Goal: Task Accomplishment & Management: Manage account settings

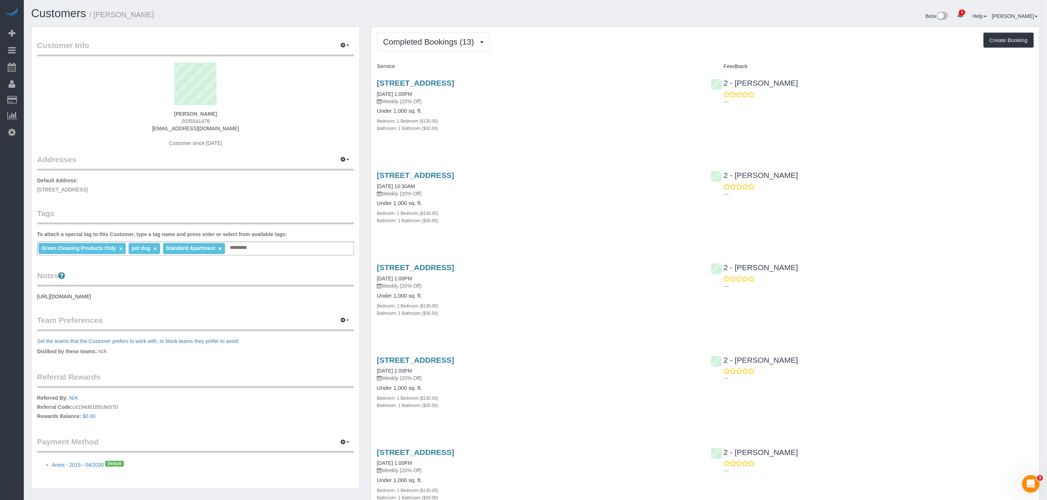
click at [606, 70] on div "Service" at bounding box center [538, 66] width 334 height 12
click at [571, 47] on div "Completed Bookings (13) Completed Bookings (13) Upcoming Bookings (7) Cancelled…" at bounding box center [705, 42] width 657 height 19
click at [444, 42] on span "Completed Bookings (13)" at bounding box center [430, 41] width 95 height 9
click at [431, 68] on link "Upcoming Bookings (7)" at bounding box center [416, 69] width 79 height 10
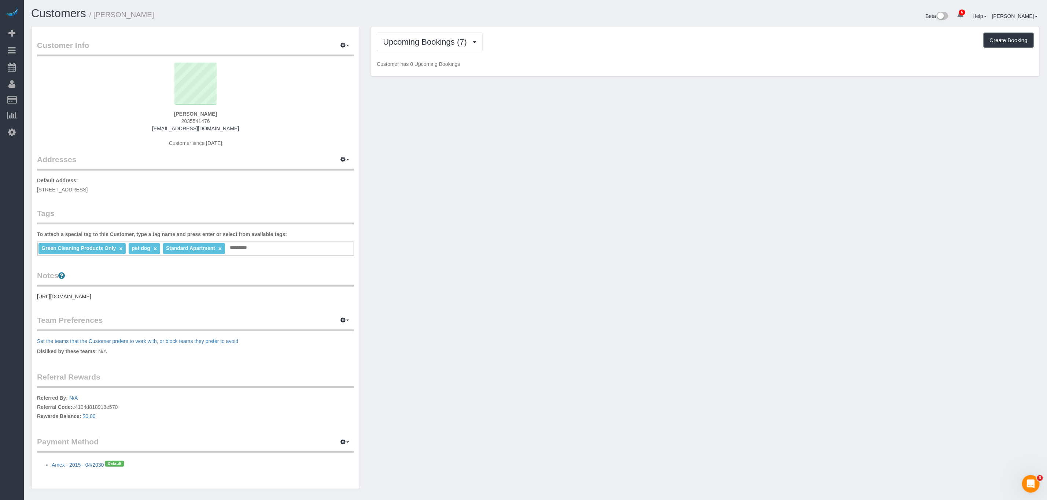
click at [565, 53] on div "Upcoming Bookings (7) Completed Bookings (13) Upcoming Bookings (7) Cancelled B…" at bounding box center [705, 51] width 668 height 49
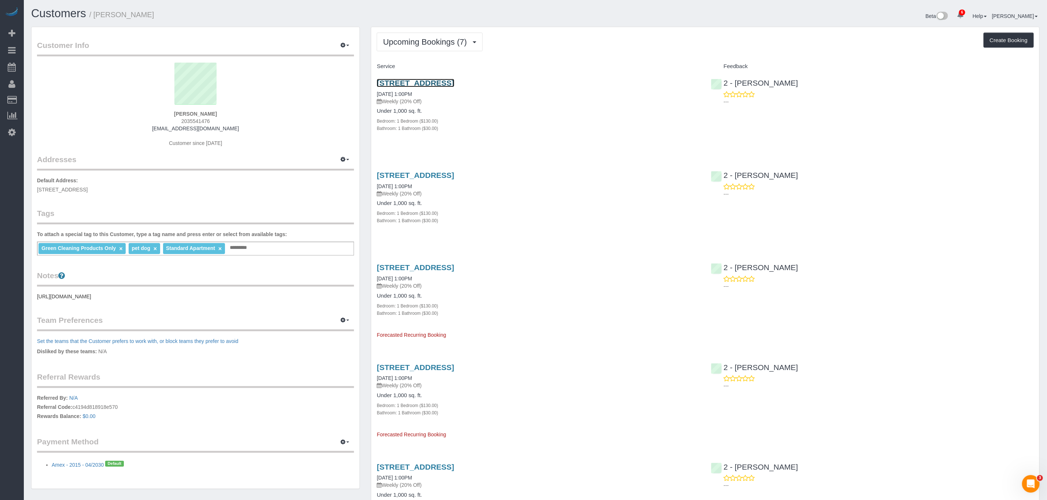
click at [429, 87] on link "90 State Street, Apt 3, Brooklyn, NY 11201" at bounding box center [415, 83] width 77 height 8
click at [445, 42] on span "Upcoming Bookings (7)" at bounding box center [427, 41] width 88 height 9
click at [434, 65] on link "Upcoming Bookings (7)" at bounding box center [416, 69] width 79 height 10
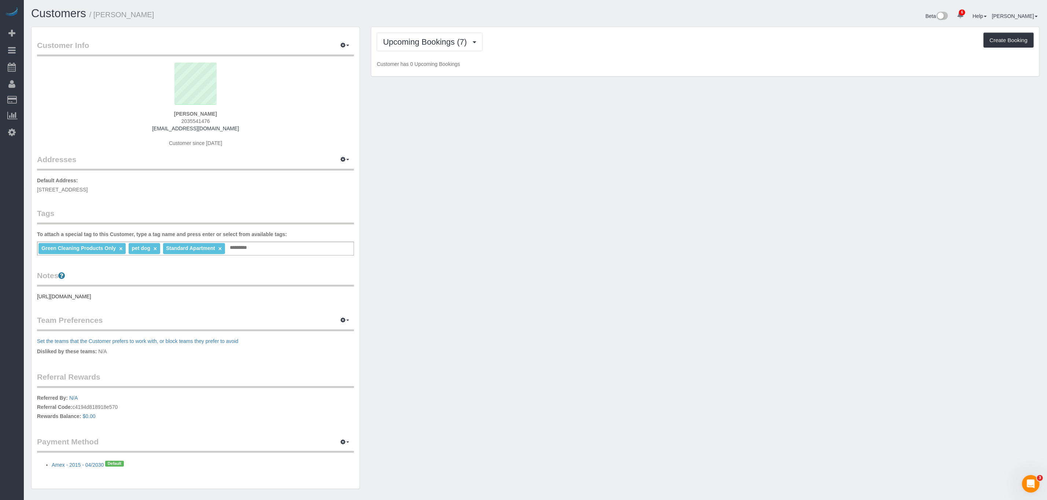
click at [596, 56] on div "Upcoming Bookings (7) Completed Bookings (13) Upcoming Bookings (7) Cancelled B…" at bounding box center [705, 51] width 668 height 49
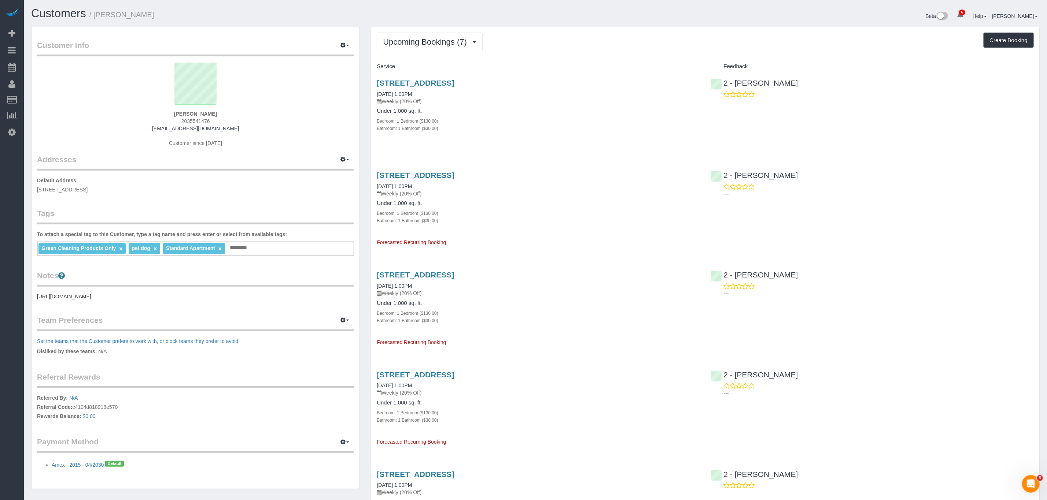
drag, startPoint x: 553, startPoint y: 93, endPoint x: 495, endPoint y: 44, distance: 75.7
click at [553, 93] on div "90 State Street, Apt 3, Brooklyn, NY 11201 09/04/2025 1:00PM Weekly (20% Off)" at bounding box center [538, 92] width 323 height 26
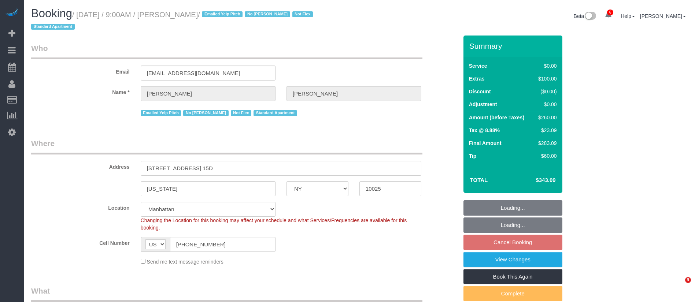
select select "NY"
select select "number:89"
select select "number:90"
select select "number:15"
select select "number:5"
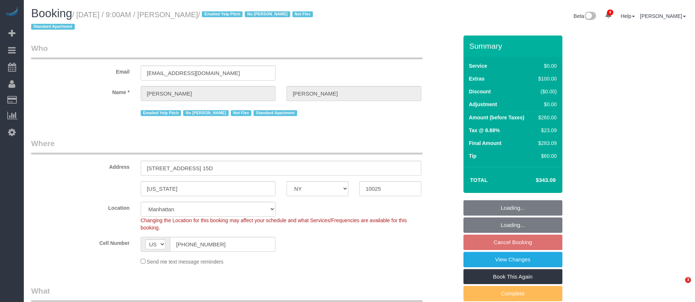
select select "spot2"
select select "1"
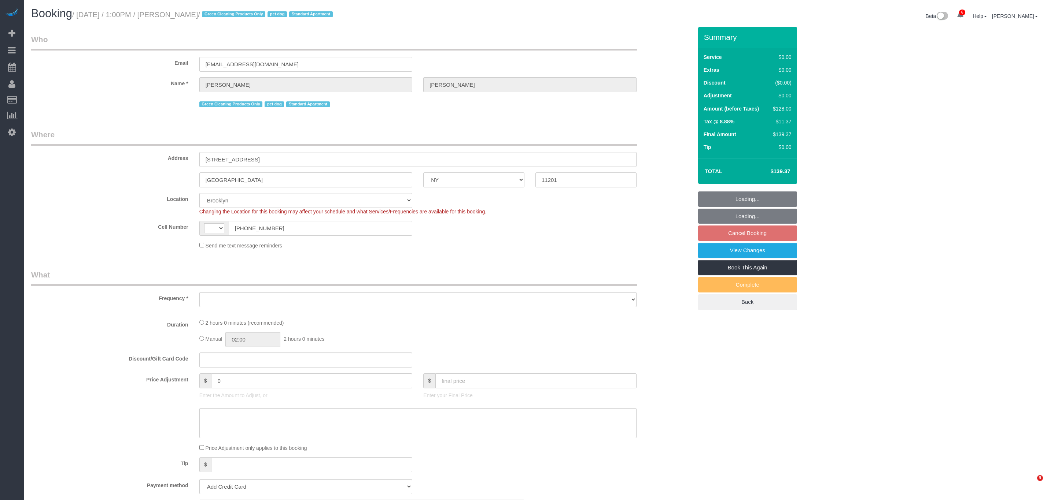
select select "NY"
select select "number:57"
select select "number:74"
select select "number:13"
select select "number:7"
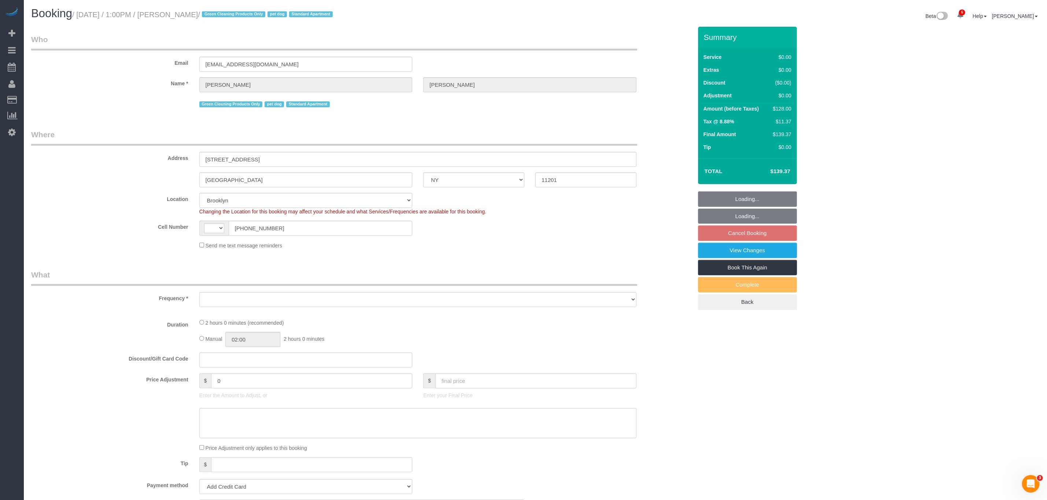
select select "string:US"
select select "string:stripe-pm_1RN3sH4VGloSiKo7cD90aCm4"
select select "object:833"
select select "spot6"
select select "1"
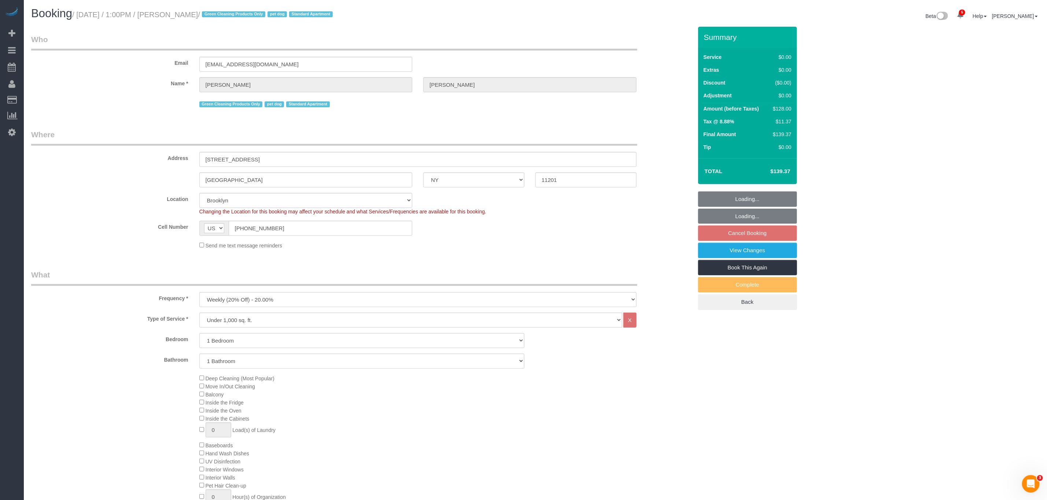
select select "object:1347"
select select "1"
drag, startPoint x: 84, startPoint y: 16, endPoint x: 199, endPoint y: 16, distance: 115.4
click at [84, 16] on small "/ August 14, 2025 / 1:00PM / Jennifer Alpert / Green Cleaning Products Only pet…" at bounding box center [203, 15] width 263 height 8
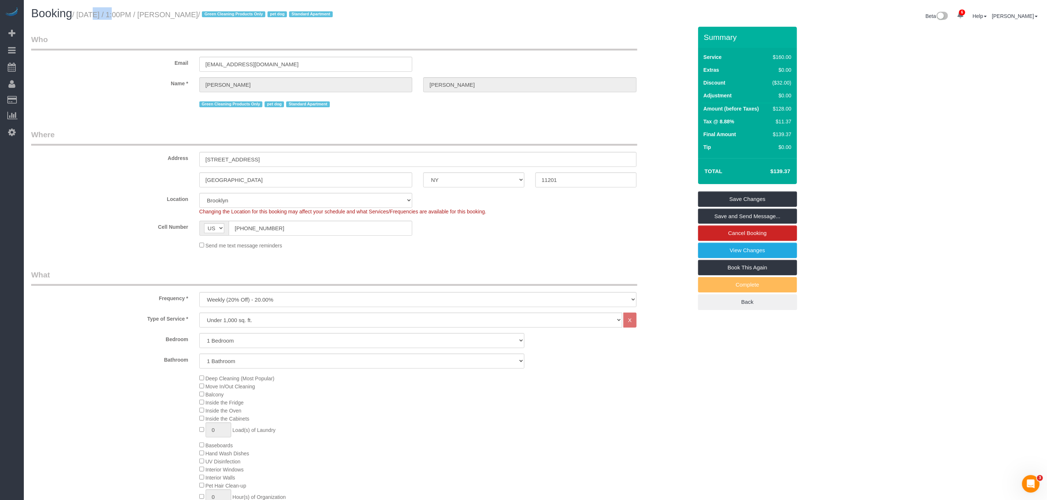
click at [207, 16] on small "/ August 14, 2025 / 1:00PM / Jennifer Alpert / Green Cleaning Products Only pet…" at bounding box center [203, 15] width 263 height 8
copy small "August 14, 2025 / 1:00PM / Jennifer Alpert"
click at [739, 234] on link "Cancel Booking" at bounding box center [747, 233] width 99 height 15
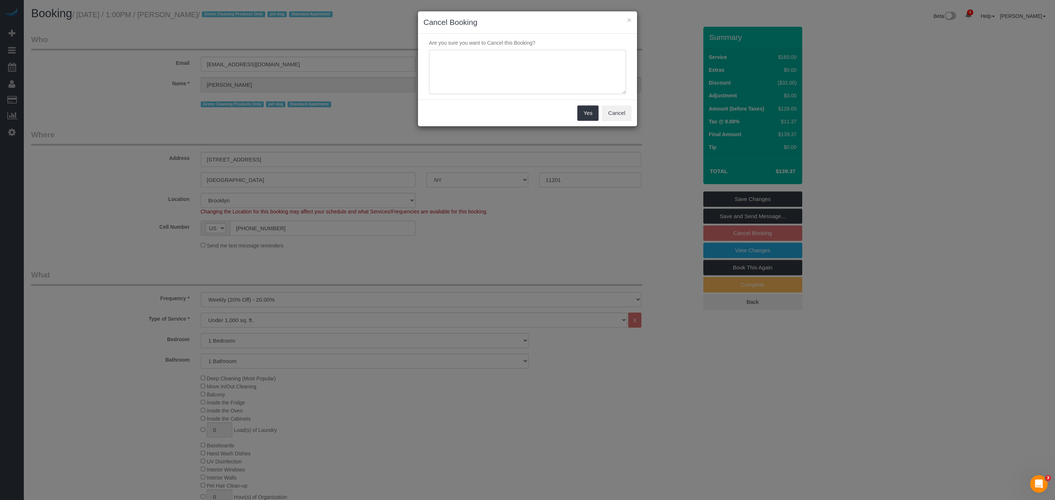
click at [511, 68] on textarea at bounding box center [527, 72] width 197 height 45
type textarea "Cancelled as requested"
click at [580, 112] on button "Yes" at bounding box center [587, 112] width 21 height 15
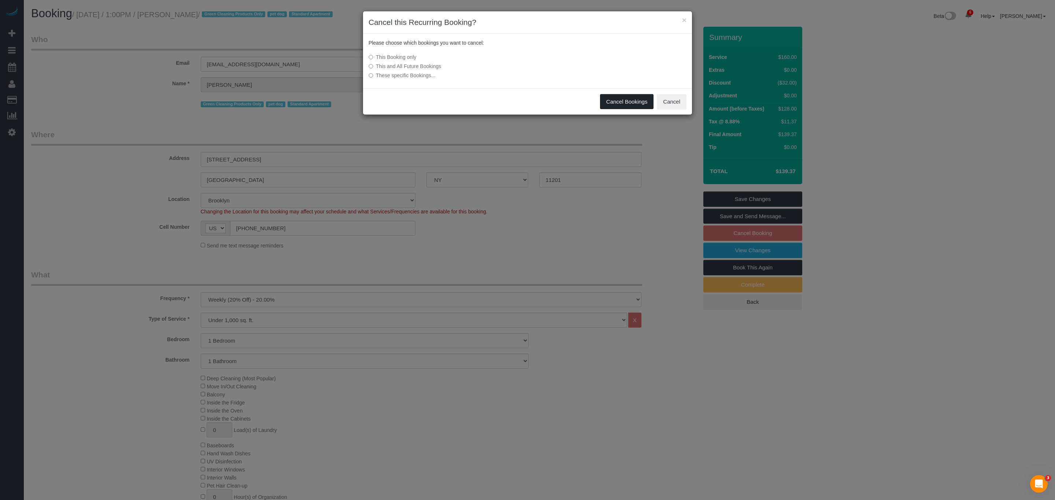
click at [619, 101] on button "Cancel Bookings" at bounding box center [627, 101] width 54 height 15
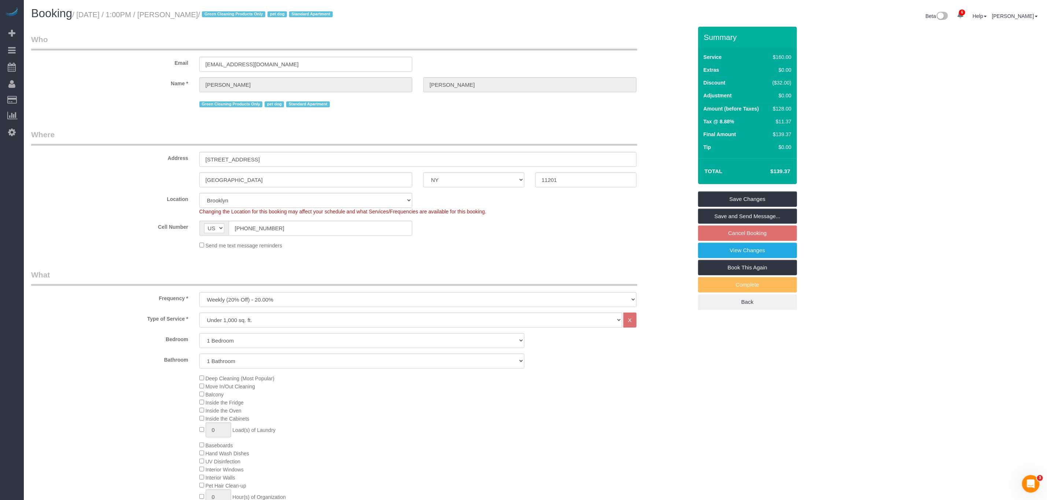
click at [471, 37] on legend "Who" at bounding box center [334, 42] width 606 height 16
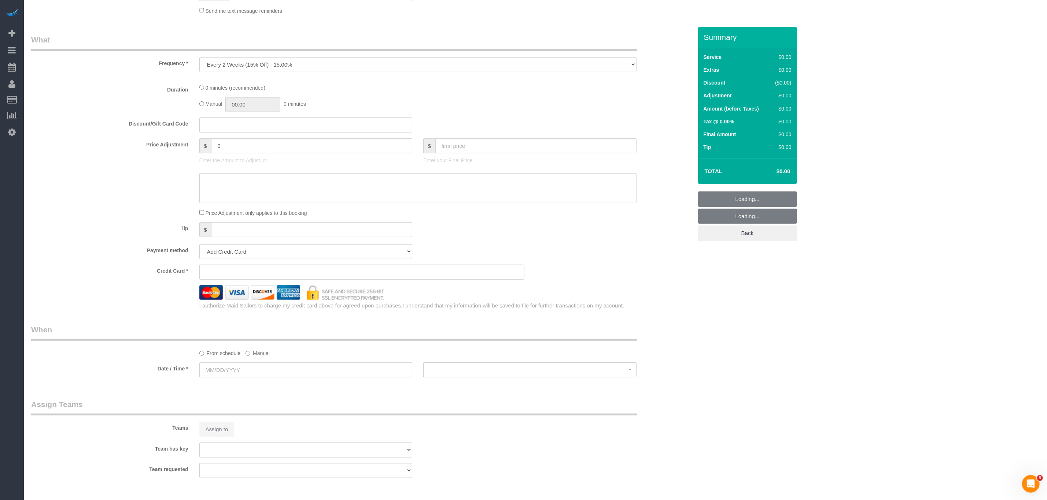
select select "number:89"
select select "number:90"
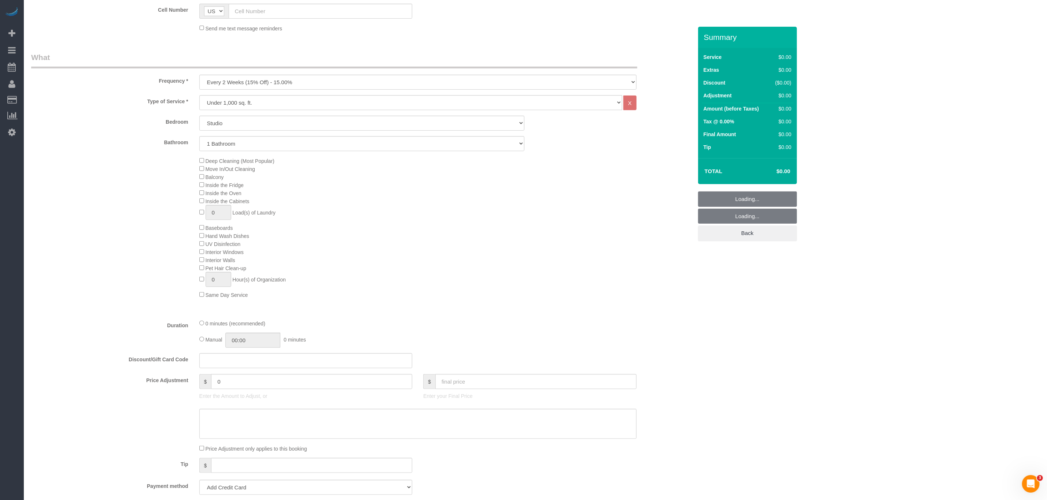
scroll to position [110, 0]
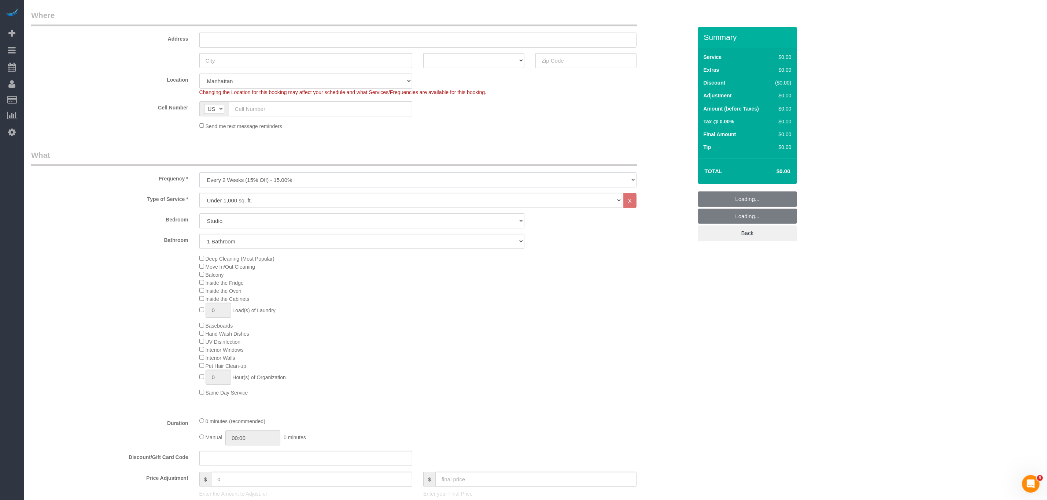
click at [298, 182] on select "One Time Weekly (20% Off) - 20.00% Every 2 Weeks (15% Off) - 15.00% Every 4 Wee…" at bounding box center [417, 180] width 437 height 15
select select "object:1100"
click at [199, 173] on select "One Time Weekly (20% Off) - 20.00% Every 2 Weeks (15% Off) - 15.00% Every 4 Wee…" at bounding box center [417, 180] width 437 height 15
click at [378, 159] on legend "What" at bounding box center [334, 158] width 606 height 16
click at [273, 219] on select "Studio 1 Bedroom 2 Bedrooms 3 Bedrooms" at bounding box center [361, 221] width 325 height 15
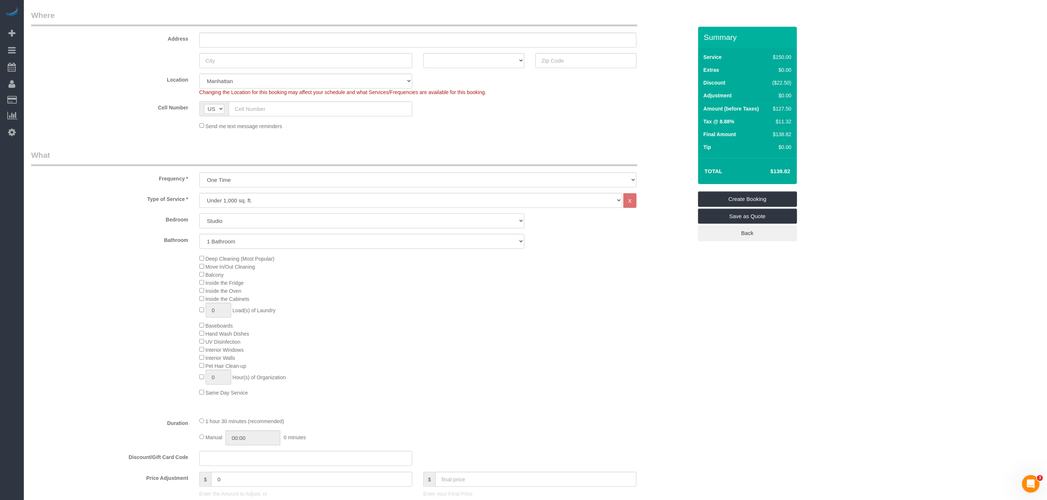
select select "1"
click at [199, 214] on select "Studio 1 Bedroom 2 Bedrooms 3 Bedrooms" at bounding box center [361, 221] width 325 height 15
click at [639, 123] on div "Send me text message reminders" at bounding box center [418, 126] width 448 height 8
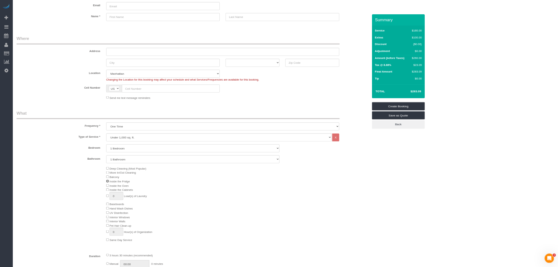
scroll to position [0, 0]
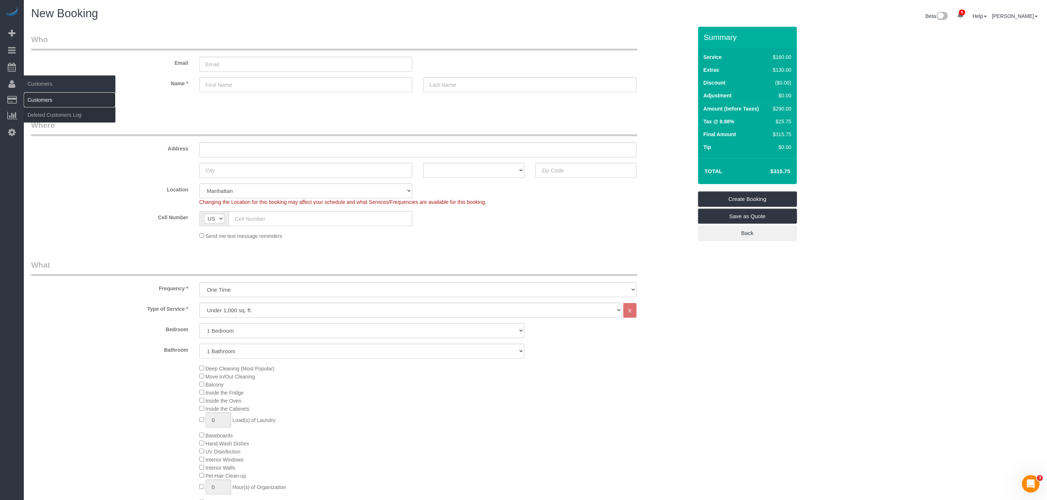
click at [43, 100] on link "Customers" at bounding box center [70, 100] width 92 height 15
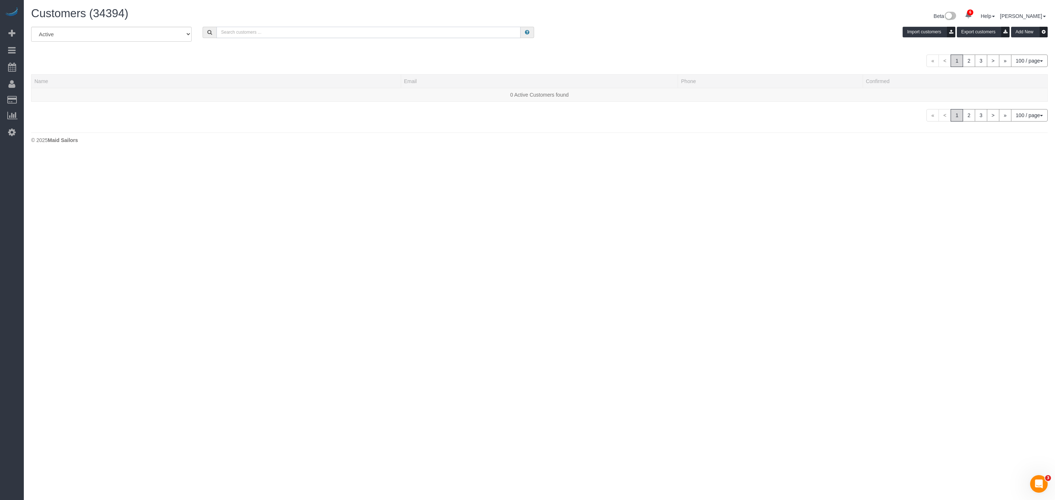
click at [253, 33] on input "text" at bounding box center [368, 32] width 304 height 11
paste input "[PERSON_NAME]"
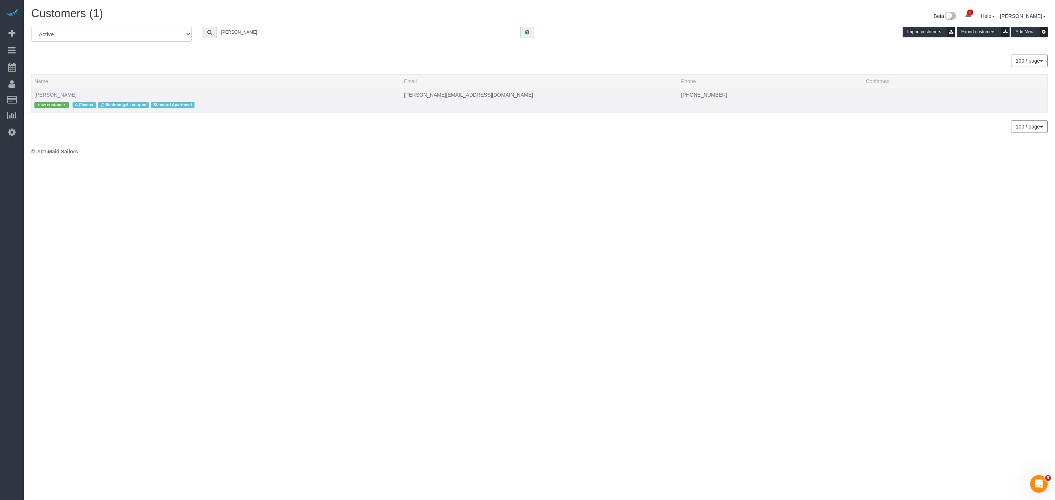
type input "Nazlee Habibi"
click at [64, 94] on link "Nazlee Habibi" at bounding box center [55, 95] width 42 height 6
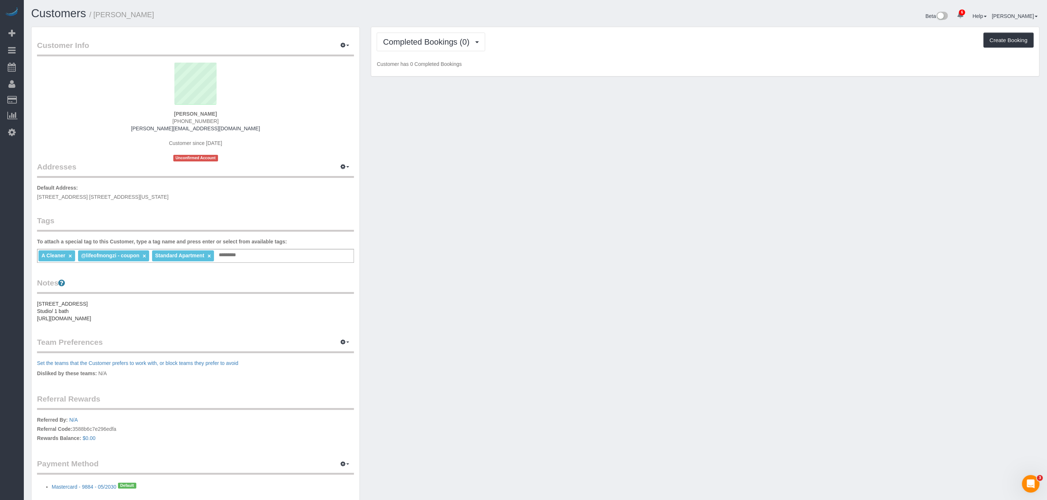
click at [327, 126] on div "Nazlee Habibi (650) 863-2393 nazlee.habibi@gmail.com Customer since 2025 Unconf…" at bounding box center [195, 112] width 317 height 99
click at [525, 149] on div "Customer Info Edit Contact Info Send Message Email Preferences Special Sales Ta…" at bounding box center [535, 273] width 1019 height 492
click at [459, 41] on span "Completed Bookings (0)" at bounding box center [428, 41] width 90 height 9
click at [446, 66] on link "Upcoming Bookings (1)" at bounding box center [415, 69] width 76 height 10
click at [662, 53] on div "Upcoming Bookings (1) Completed Bookings (0) Upcoming Bookings (1) Cancelled Bo…" at bounding box center [705, 51] width 668 height 49
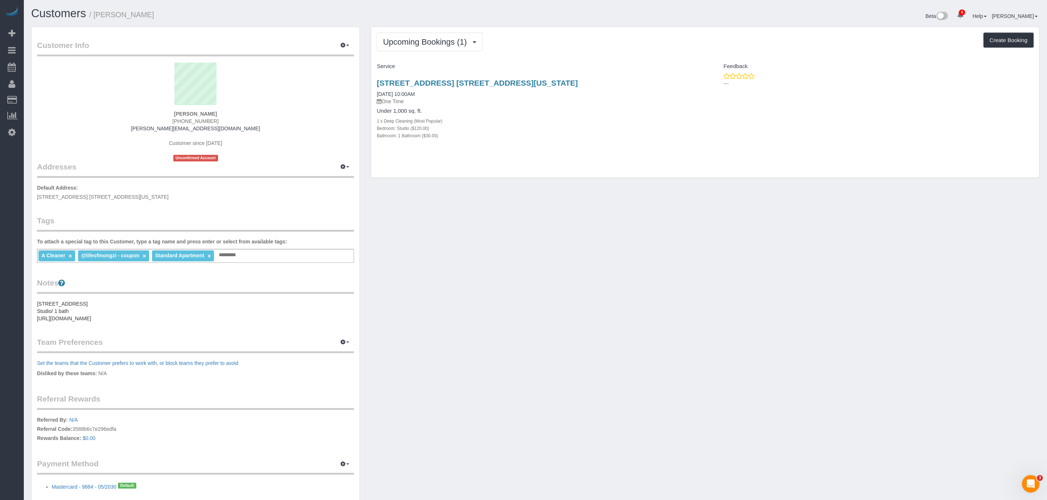
click at [552, 51] on div "Upcoming Bookings (1) Completed Bookings (0) Upcoming Bookings (1) Cancelled Bo…" at bounding box center [705, 42] width 657 height 19
click at [478, 82] on link "201 West 16th Street, Apt. 10g, New York, NY 10011" at bounding box center [477, 83] width 201 height 8
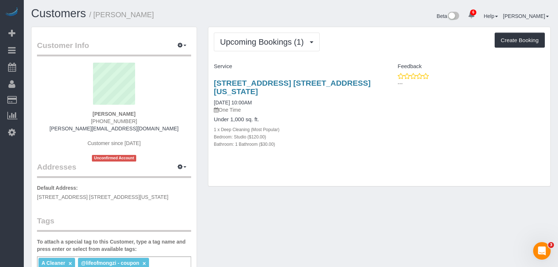
click at [384, 109] on div "201 West 16th Street, Apt. 10g, New York, NY 10011 08/16/2025 10:00AM One Time …" at bounding box center [379, 118] width 342 height 90
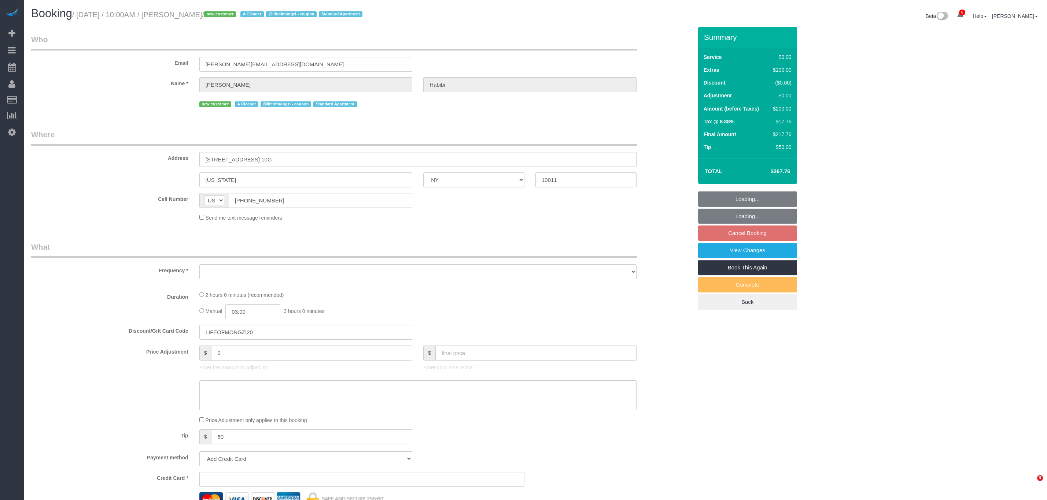
select select "NY"
select select "object:827"
select select "string:stripe-pm_1RsTME4VGloSiKo77Ibx2GkN"
select select "spot3"
select select "number:56"
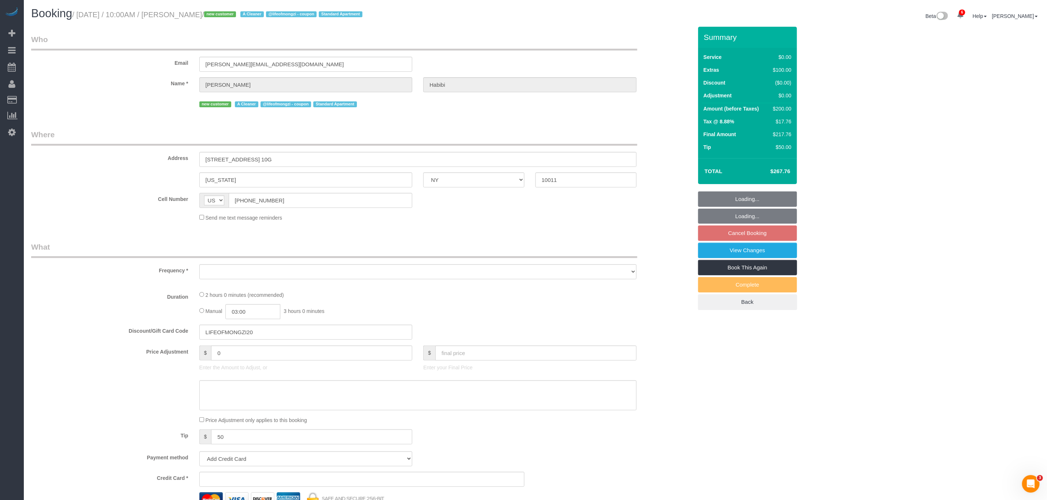
select select "number:75"
select select "number:15"
select select "number:6"
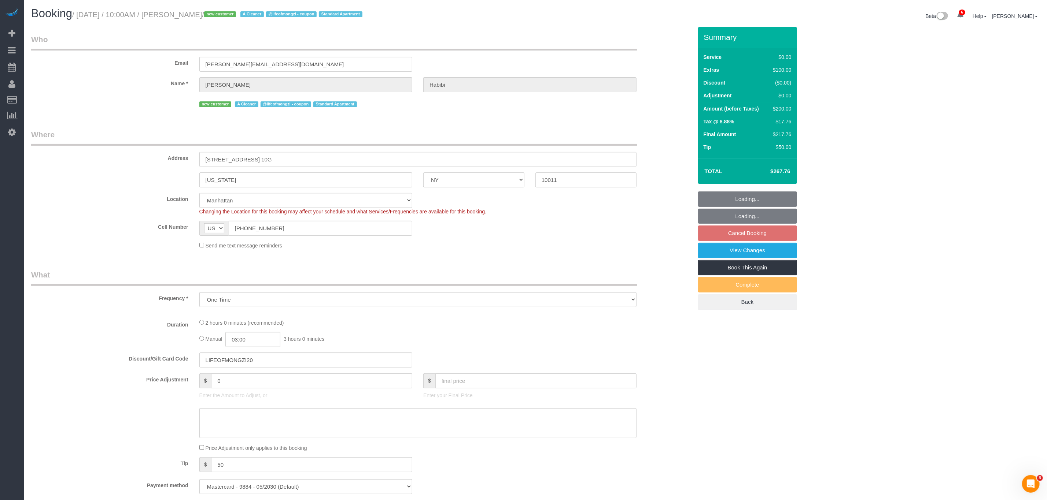
select select "object:836"
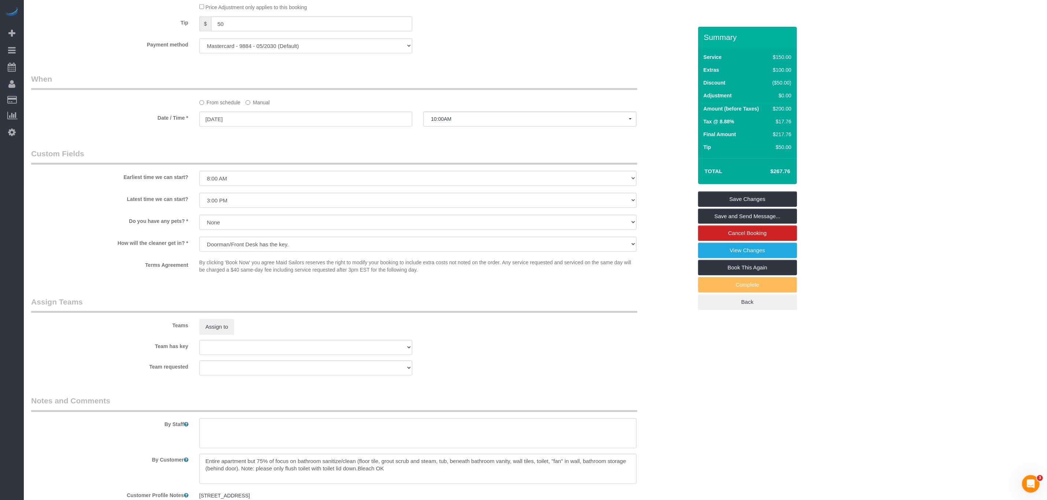
scroll to position [788, 0]
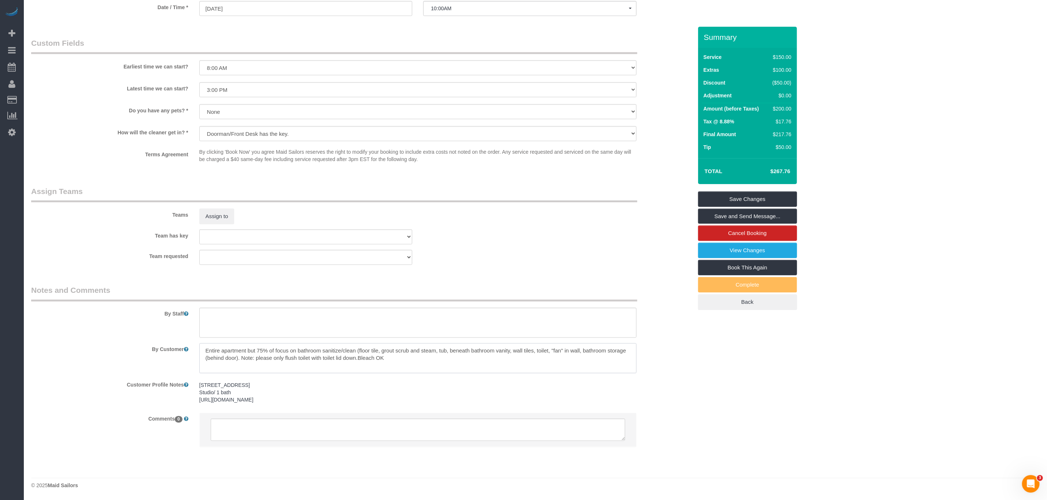
drag, startPoint x: 260, startPoint y: 340, endPoint x: 448, endPoint y: 358, distance: 188.8
click at [448, 358] on textarea at bounding box center [417, 359] width 437 height 30
click at [491, 298] on div "By Staff" at bounding box center [362, 311] width 672 height 53
drag, startPoint x: 372, startPoint y: 343, endPoint x: 423, endPoint y: 352, distance: 52.0
click at [423, 352] on textarea at bounding box center [417, 359] width 437 height 30
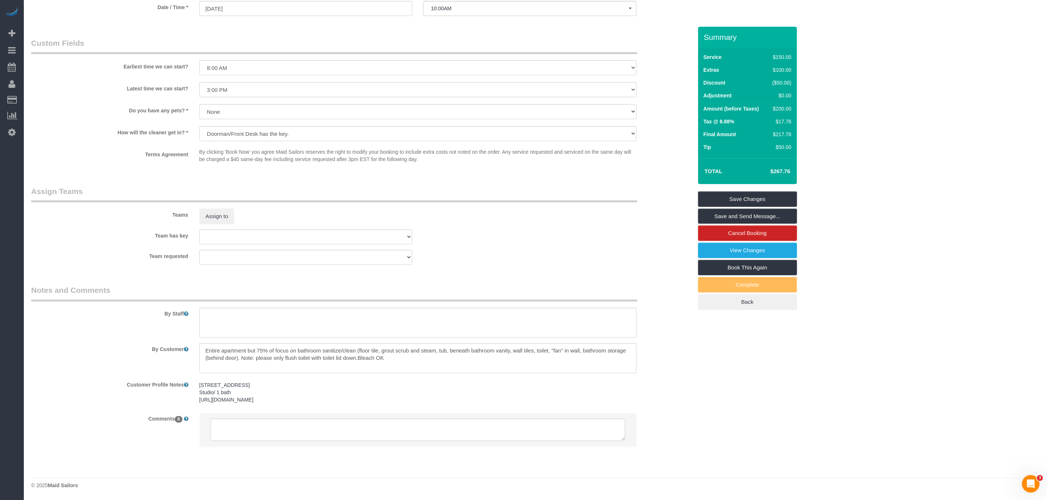
click at [522, 287] on legend "Notes and Comments" at bounding box center [334, 293] width 606 height 16
drag, startPoint x: 522, startPoint y: 338, endPoint x: 521, endPoint y: 353, distance: 14.7
click at [521, 353] on textarea at bounding box center [417, 359] width 437 height 30
click at [553, 252] on div "Team requested 000- Donna Mercado 000 - Partnerships 000 - TEAM JOB 0 - Leidy T…" at bounding box center [362, 257] width 672 height 15
drag, startPoint x: 296, startPoint y: 355, endPoint x: 412, endPoint y: 352, distance: 116.5
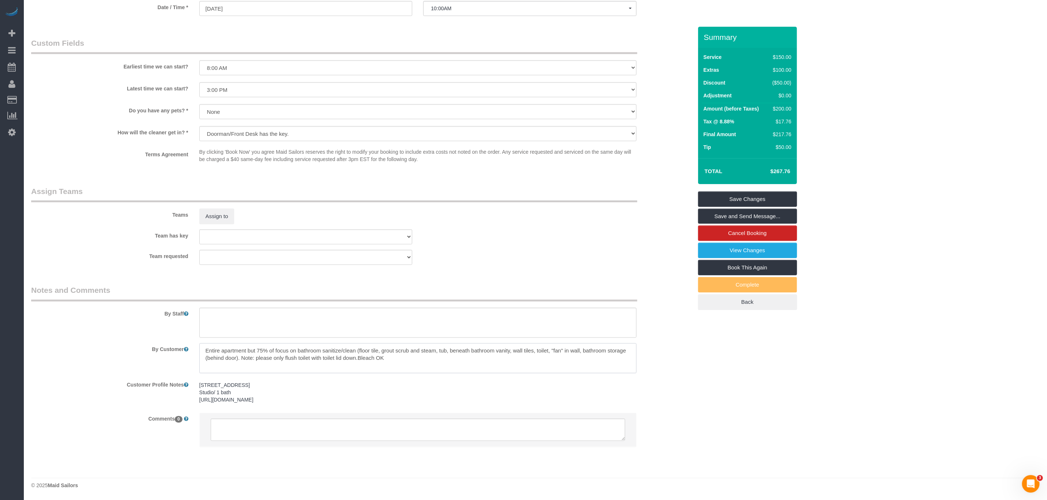
click at [412, 352] on textarea at bounding box center [417, 359] width 437 height 30
click at [493, 258] on fieldset "Assign Teams Teams Assign to Team has key 000- Donna Mercado 000 - Partnerships…" at bounding box center [361, 228] width 661 height 85
drag, startPoint x: 301, startPoint y: 336, endPoint x: 419, endPoint y: 352, distance: 118.3
click at [419, 352] on textarea at bounding box center [417, 359] width 437 height 30
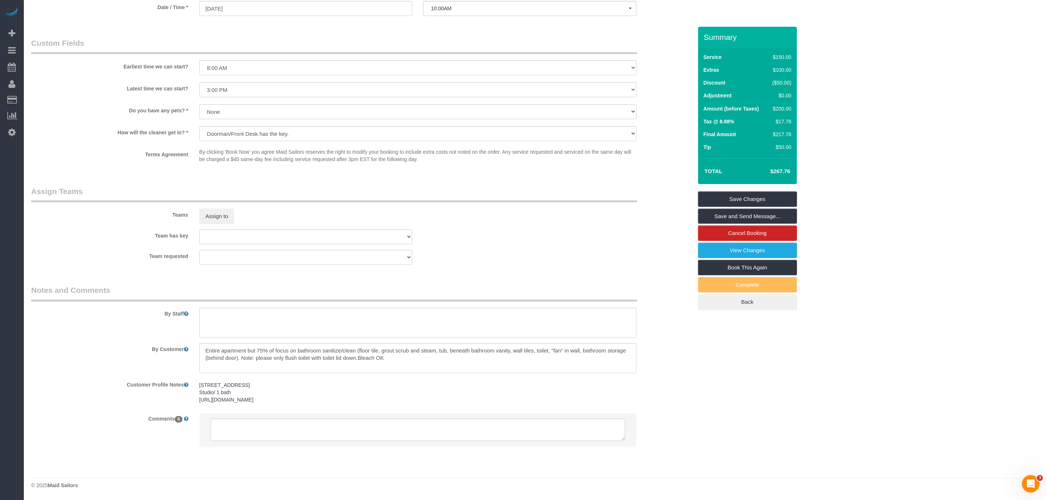
click at [549, 250] on div "Team requested 000- Donna Mercado 000 - Partnerships 000 - TEAM JOB 0 - Leidy T…" at bounding box center [362, 257] width 672 height 15
click at [565, 250] on div "Team requested 000- Donna Mercado 000 - Partnerships 000 - TEAM JOB 0 - Leidy T…" at bounding box center [362, 257] width 672 height 15
click at [481, 258] on fieldset "Assign Teams Teams Assign to Team has key 000- Donna Mercado 000 - Partnerships…" at bounding box center [361, 228] width 661 height 85
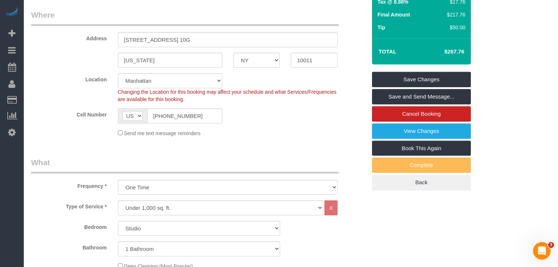
scroll to position [0, 0]
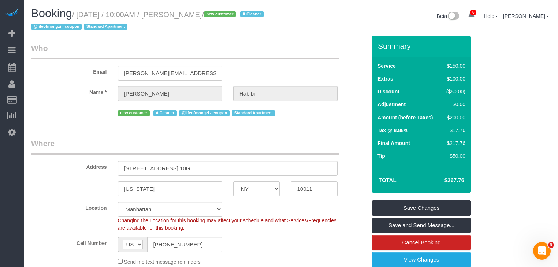
drag, startPoint x: 297, startPoint y: 45, endPoint x: 268, endPoint y: 183, distance: 140.5
click at [297, 47] on legend "Who" at bounding box center [185, 51] width 308 height 16
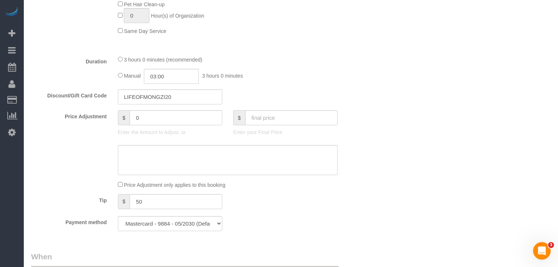
scroll to position [498, 0]
click at [338, 81] on div "3 hours 0 minutes (recommended) Manual 03:00 3 hours 0 minutes" at bounding box center [227, 69] width 231 height 29
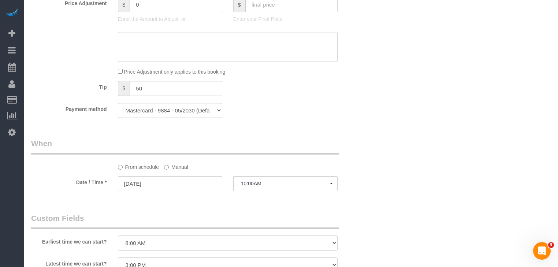
scroll to position [615, 0]
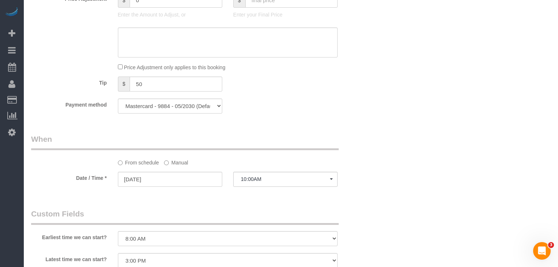
click at [316, 130] on div "Who Email nazlee.habibi@gmail.com Name * Nazlee Habibi new customer A Cleaner @…" at bounding box center [199, 40] width 347 height 1240
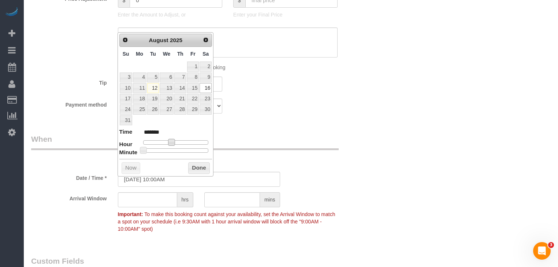
click at [171, 141] on span at bounding box center [171, 142] width 7 height 7
type input "08/16/2025 9:00AM"
type input "******"
click at [205, 169] on button "Done" at bounding box center [199, 168] width 22 height 12
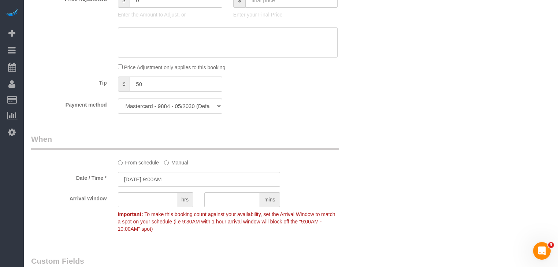
click at [376, 130] on div "Who Email nazlee.habibi@gmail.com Name * Nazlee Habibi new customer A Cleaner @…" at bounding box center [291, 64] width 520 height 1288
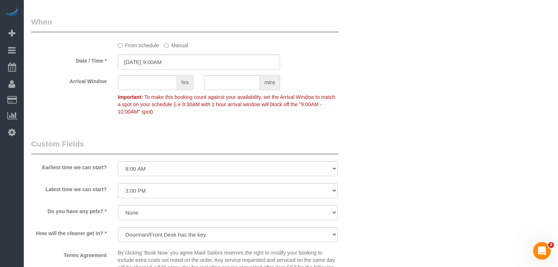
scroll to position [791, 0]
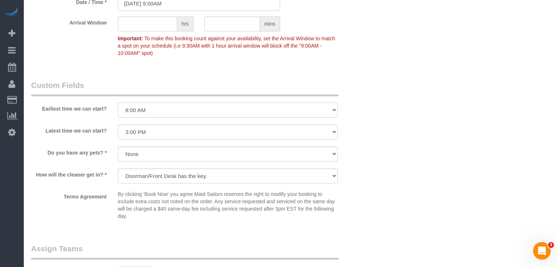
drag, startPoint x: 169, startPoint y: 111, endPoint x: 169, endPoint y: 115, distance: 4.0
click at [169, 111] on select "I am not flexible, keep my selected time 8:00 AM 9:00 AM 10:00 AM 11:00 AM 12:0…" at bounding box center [228, 110] width 220 height 15
select select "number:57"
click at [118, 106] on select "I am not flexible, keep my selected time 8:00 AM 9:00 AM 10:00 AM 11:00 AM 12:0…" at bounding box center [228, 110] width 220 height 15
click at [167, 138] on select "I am not flexible, keep my selected time 8:00 AM 9:00 AM 10:00 AM 11:00 AM 12:0…" at bounding box center [228, 132] width 220 height 15
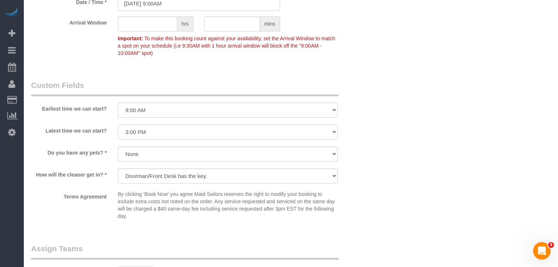
select select "number:69"
click at [118, 128] on select "I am not flexible, keep my selected time 8:00 AM 9:00 AM 10:00 AM 11:00 AM 12:0…" at bounding box center [228, 132] width 220 height 15
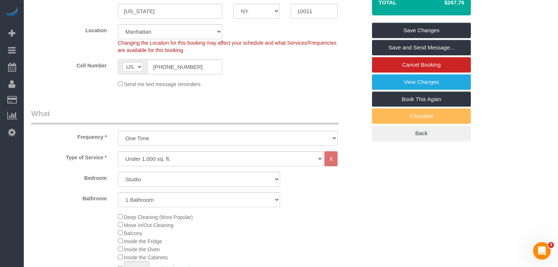
scroll to position [176, 0]
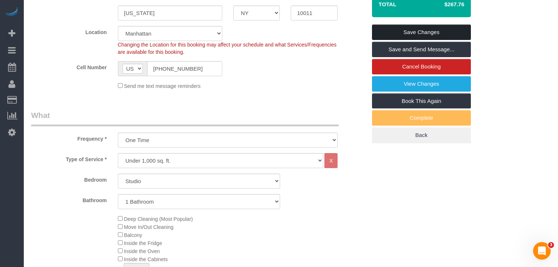
click at [414, 31] on link "Save Changes" at bounding box center [421, 32] width 99 height 15
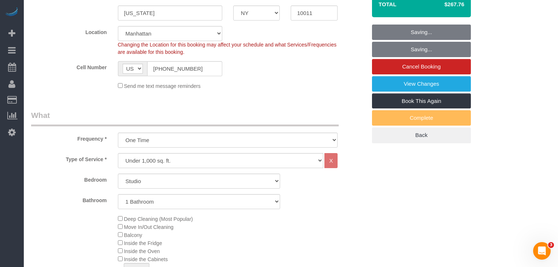
click at [261, 110] on legend "What" at bounding box center [185, 118] width 308 height 16
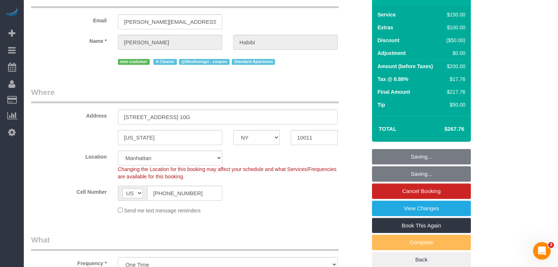
scroll to position [0, 0]
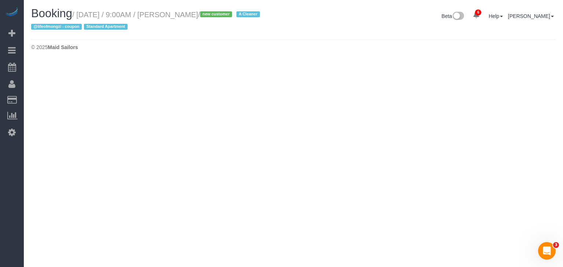
select select "NY"
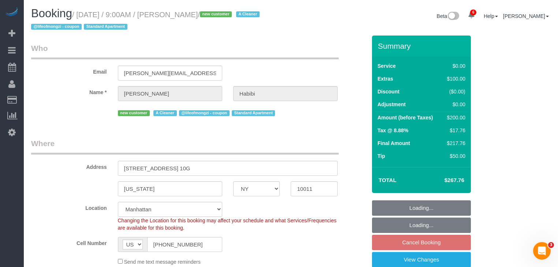
select select "string:stripe-pm_1RsTME4VGloSiKo77Ibx2GkN"
select select "object:3427"
select select "number:57"
select select "number:69"
select select "number:15"
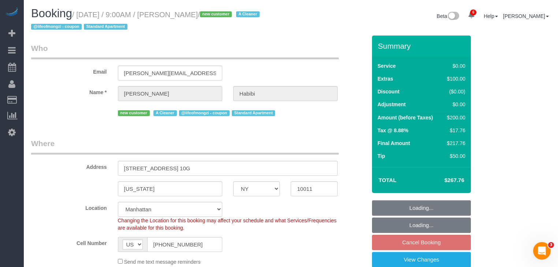
select select "number:6"
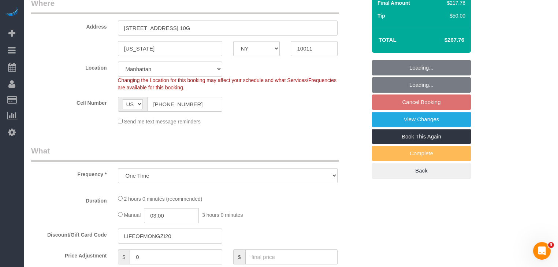
select select "spot60"
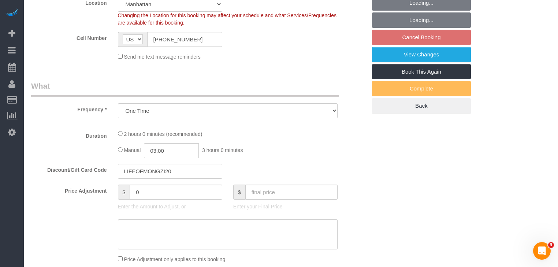
select select "object:3960"
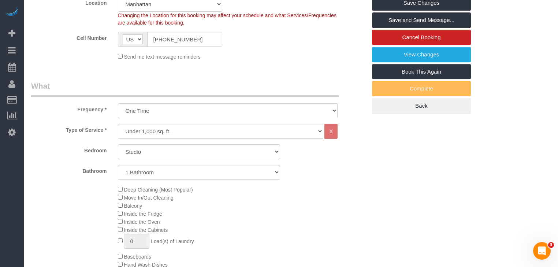
drag, startPoint x: 256, startPoint y: 73, endPoint x: 260, endPoint y: 109, distance: 36.5
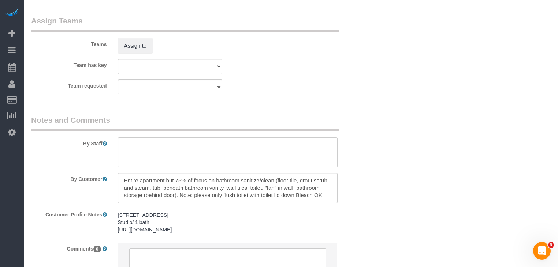
scroll to position [1026, 0]
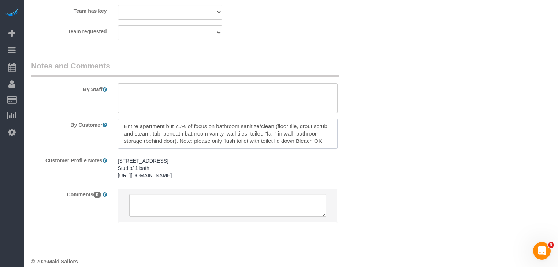
drag, startPoint x: 311, startPoint y: 135, endPoint x: 309, endPoint y: 138, distance: 3.9
click at [309, 138] on textarea at bounding box center [228, 134] width 220 height 30
drag, startPoint x: 130, startPoint y: 130, endPoint x: 202, endPoint y: 141, distance: 72.5
click at [202, 141] on textarea at bounding box center [228, 134] width 220 height 30
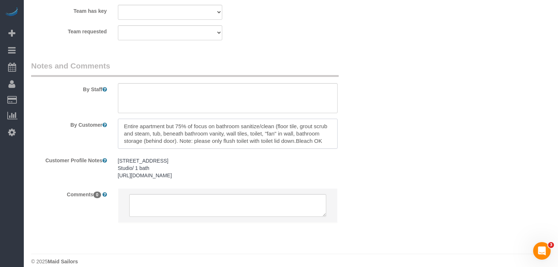
click at [300, 131] on textarea at bounding box center [228, 134] width 220 height 30
drag, startPoint x: 287, startPoint y: 130, endPoint x: 303, endPoint y: 143, distance: 20.3
click at [303, 143] on textarea at bounding box center [228, 134] width 220 height 30
drag, startPoint x: 225, startPoint y: 135, endPoint x: 267, endPoint y: 145, distance: 43.3
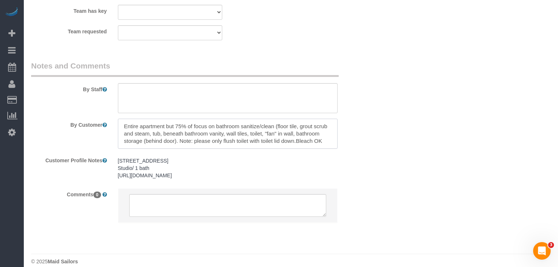
click at [267, 145] on textarea at bounding box center [228, 134] width 220 height 30
click at [292, 145] on textarea at bounding box center [228, 134] width 220 height 30
click at [222, 142] on textarea at bounding box center [228, 134] width 220 height 30
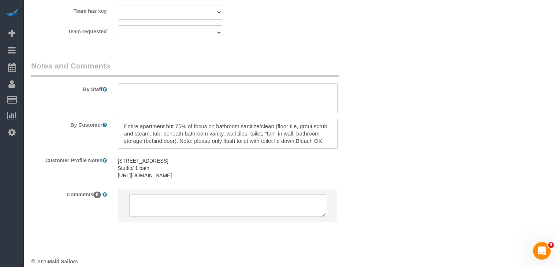
click at [222, 142] on textarea at bounding box center [228, 134] width 220 height 30
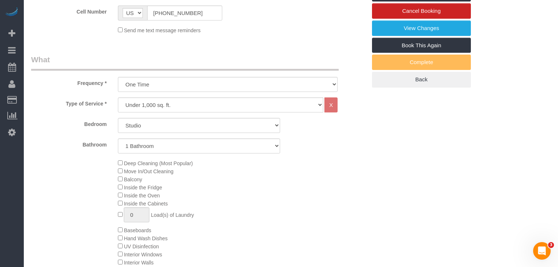
scroll to position [234, 0]
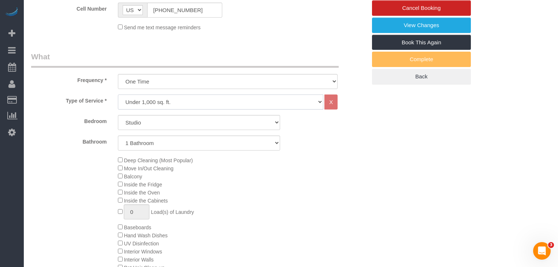
drag, startPoint x: 221, startPoint y: 101, endPoint x: 216, endPoint y: 108, distance: 8.5
click at [221, 101] on select "Under 1,000 sq. ft. 1,001 - 1,500 sq. ft. 1,500+ sq. ft. Custom Cleaning Office…" at bounding box center [221, 102] width 206 height 15
select select "213"
click at [118, 95] on select "Under 1,000 sq. ft. 1,001 - 1,500 sq. ft. 1,500+ sq. ft. Custom Cleaning Office…" at bounding box center [221, 102] width 206 height 15
select select "1"
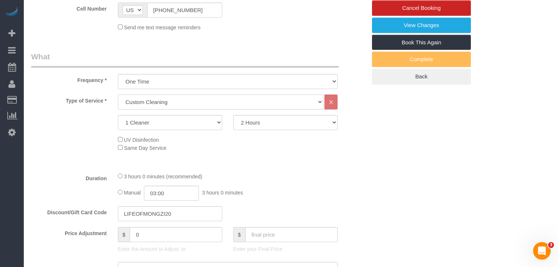
click at [211, 102] on select "Under 1,000 sq. ft. 1,001 - 1,500 sq. ft. 1,500+ sq. ft. Custom Cleaning Office…" at bounding box center [221, 102] width 206 height 15
click at [270, 119] on select "2 Hours 2.5 Hours 3 Hours 3.5 Hours 4 Hours 4.5 Hours 5 Hours 5.5 Hours 6 Hours…" at bounding box center [285, 122] width 104 height 15
select select "180"
click at [233, 115] on select "2 Hours 2.5 Hours 3 Hours 3.5 Hours 4 Hours 4.5 Hours 5 Hours 5.5 Hours 6 Hours…" at bounding box center [285, 122] width 104 height 15
click at [359, 163] on div "Type of Service * Under 1,000 sq. ft. 1,001 - 1,500 sq. ft. 1,500+ sq. ft. Cust…" at bounding box center [199, 131] width 336 height 72
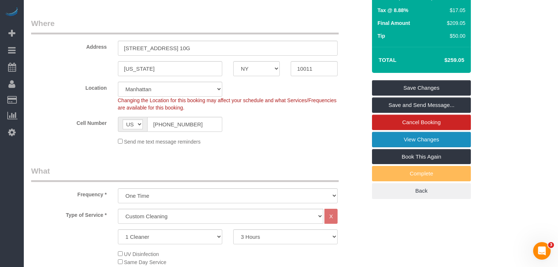
scroll to position [88, 0]
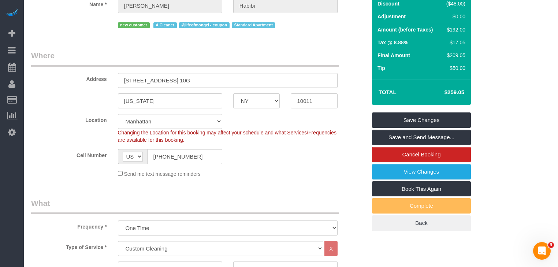
drag, startPoint x: 441, startPoint y: 91, endPoint x: 469, endPoint y: 93, distance: 27.9
click at [469, 93] on div "Total $259.05" at bounding box center [421, 92] width 99 height 26
copy table "Total"
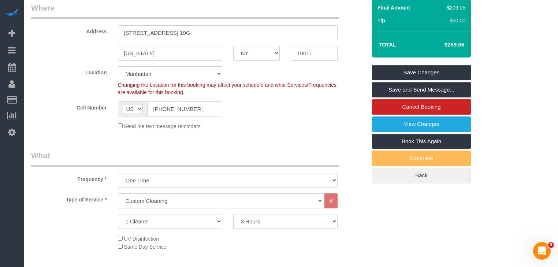
scroll to position [59, 0]
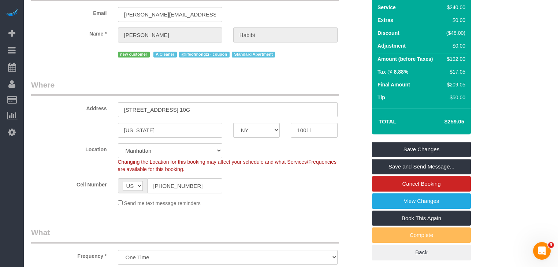
copy table "Total"
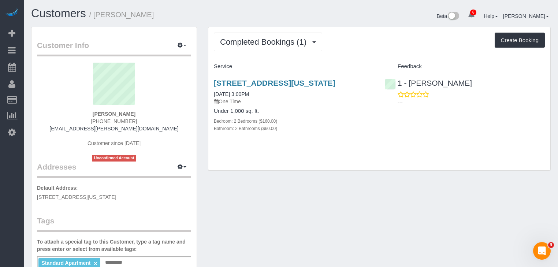
click at [386, 47] on div "Completed Bookings (1) Completed Bookings (1) Upcoming Bookings (0) Cancelled B…" at bounding box center [379, 42] width 331 height 19
click at [277, 43] on span "Completed Bookings (1)" at bounding box center [265, 41] width 90 height 9
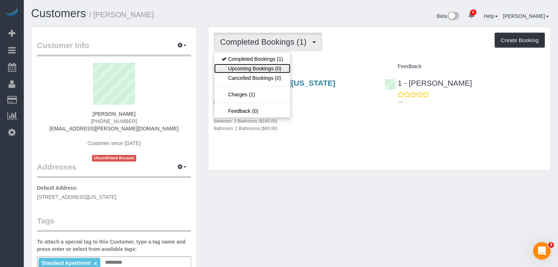
click at [274, 64] on link "Upcoming Bookings (0)" at bounding box center [252, 69] width 76 height 10
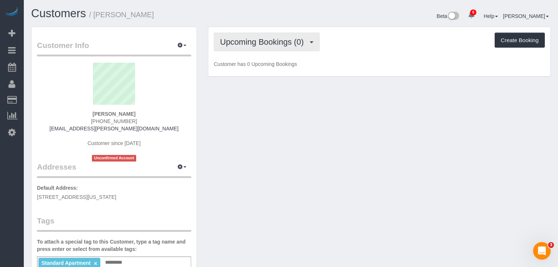
click at [273, 40] on span "Upcoming Bookings (0)" at bounding box center [264, 41] width 88 height 9
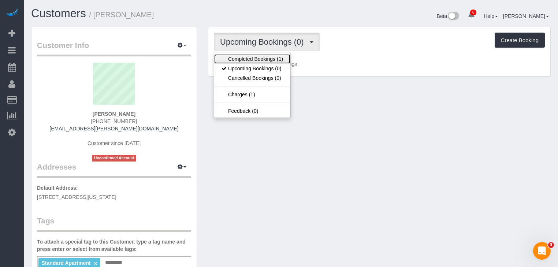
click at [269, 59] on link "Completed Bookings (1)" at bounding box center [252, 59] width 76 height 10
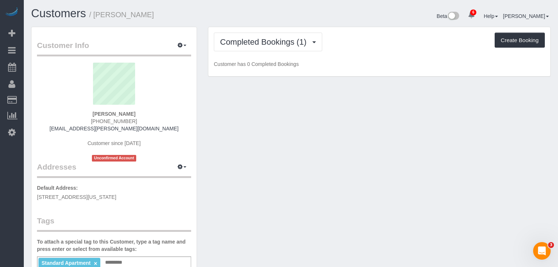
click at [379, 50] on div "Completed Bookings (1) Completed Bookings (1) Upcoming Bookings (0) Cancelled B…" at bounding box center [379, 42] width 331 height 19
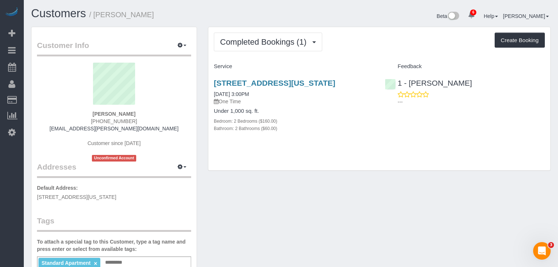
drag, startPoint x: 216, startPoint y: 82, endPoint x: 289, endPoint y: 95, distance: 73.7
click at [240, 91] on div "[STREET_ADDRESS][US_STATE] [DATE] 3:00PM One Time Under 1,000 sq. ft. Bedroom: …" at bounding box center [293, 110] width 171 height 74
copy link "[STREET_ADDRESS][US_STATE]"
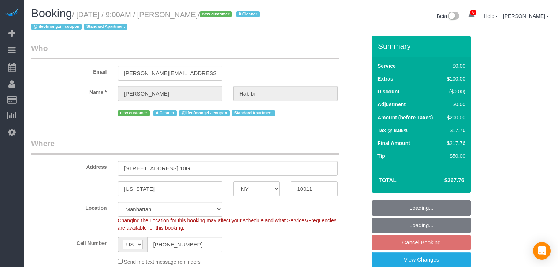
select select "NY"
select select "spot2"
select select "number:57"
select select "number:69"
select select "number:15"
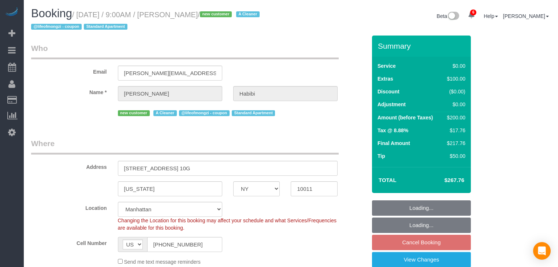
select select "number:6"
select select "object:1360"
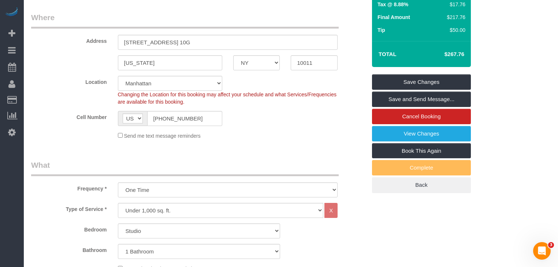
scroll to position [176, 0]
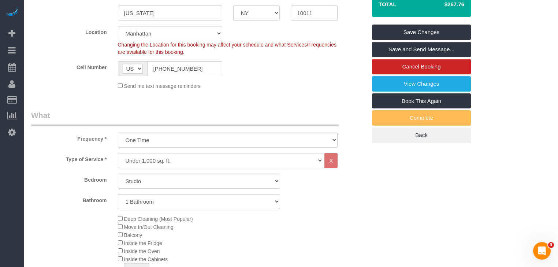
click at [211, 154] on select "Under 1,000 sq. ft. 1,001 - 1,500 sq. ft. 1,500+ sq. ft. Custom Cleaning Office…" at bounding box center [221, 160] width 206 height 15
select select "213"
click at [118, 153] on select "Under 1,000 sq. ft. 1,001 - 1,500 sq. ft. 1,500+ sq. ft. Custom Cleaning Office…" at bounding box center [221, 160] width 206 height 15
select select "1"
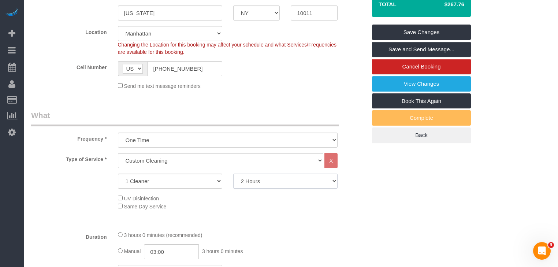
drag, startPoint x: 258, startPoint y: 179, endPoint x: 258, endPoint y: 174, distance: 4.8
click at [258, 179] on select "2 Hours 2.5 Hours 3 Hours 3.5 Hours 4 Hours 4.5 Hours 5 Hours 5.5 Hours 6 Hours…" at bounding box center [285, 181] width 104 height 15
select select "180"
click at [233, 174] on select "2 Hours 2.5 Hours 3 Hours 3.5 Hours 4 Hours 4.5 Hours 5 Hours 5.5 Hours 6 Hours…" at bounding box center [285, 181] width 104 height 15
click at [296, 88] on div "Send me text message reminders" at bounding box center [227, 86] width 231 height 8
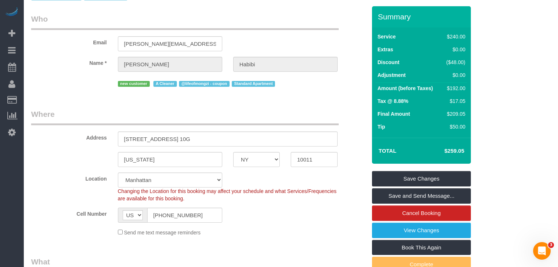
scroll to position [0, 0]
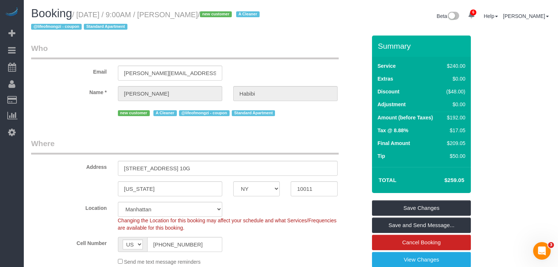
click at [86, 14] on small "/ August 16, 2025 / 9:00AM / Nazlee Habibi / new customer A Cleaner @lifeofmong…" at bounding box center [146, 21] width 231 height 21
click at [180, 10] on h1 "Booking / August 16, 2025 / 9:00AM / Nazlee Habibi / new customer A Cleaner @li…" at bounding box center [158, 19] width 255 height 25
click at [210, 11] on small "/ August 16, 2025 / 9:00AM / Nazlee Habibi / new customer A Cleaner @lifeofmong…" at bounding box center [146, 21] width 231 height 21
copy small "August 16, 2025 / 9:00AM / Nazlee Habibi"
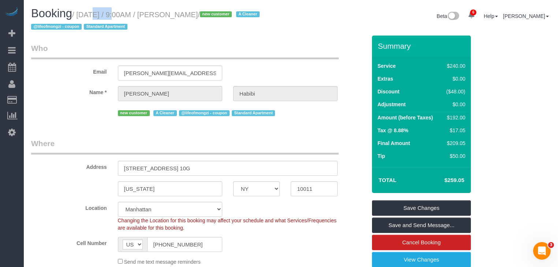
drag, startPoint x: 275, startPoint y: 47, endPoint x: 390, endPoint y: 67, distance: 116.8
click at [275, 47] on legend "Who" at bounding box center [185, 51] width 308 height 16
drag, startPoint x: 210, startPoint y: 44, endPoint x: 180, endPoint y: 0, distance: 53.2
click at [210, 44] on legend "Who" at bounding box center [185, 51] width 308 height 16
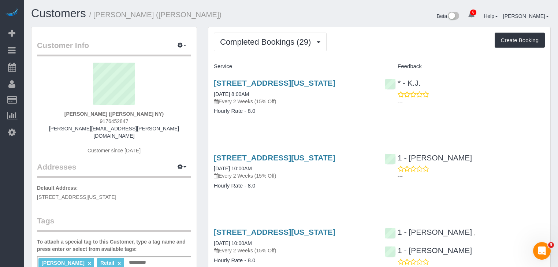
click at [344, 125] on div "138 Ludlow Street, New York, NY 10002 08/01/2025 8:00AM Every 2 Weeks (15% Off)…" at bounding box center [293, 101] width 171 height 56
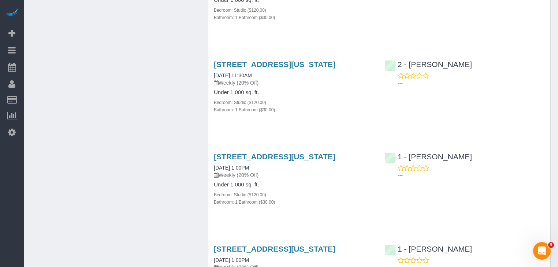
scroll to position [938, 0]
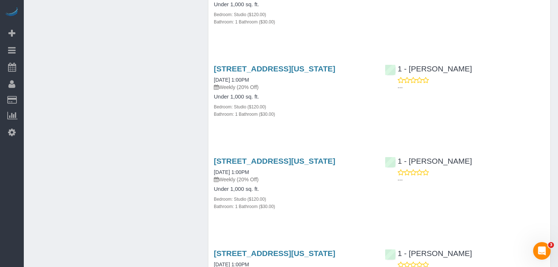
click at [343, 132] on div "[STREET_ADDRESS][US_STATE] [DATE] 1:00PM Weekly (20% Off) Under 1,000 sq. ft. B…" at bounding box center [293, 95] width 171 height 74
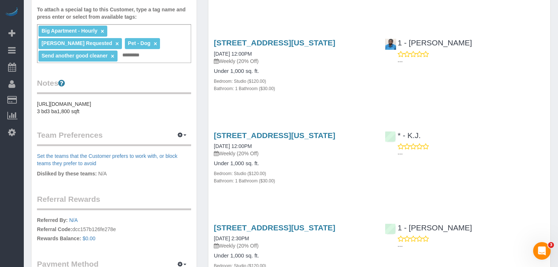
scroll to position [176, 0]
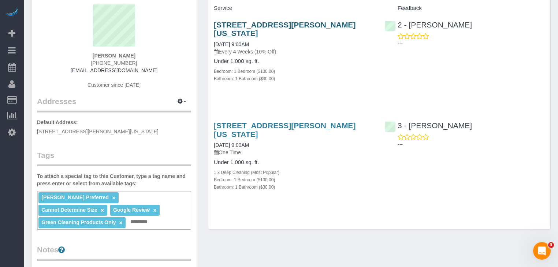
scroll to position [59, 0]
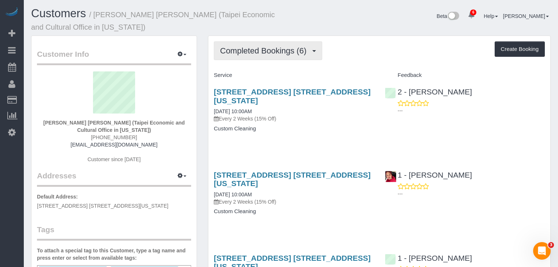
click at [282, 55] on button "Completed Bookings (6)" at bounding box center [268, 50] width 108 height 19
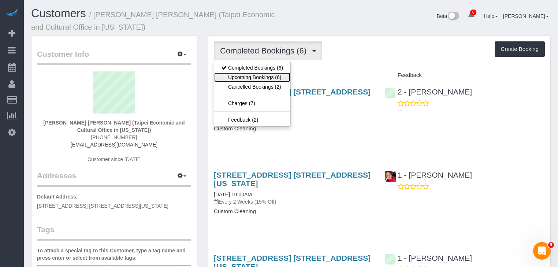
click at [276, 74] on link "Upcoming Bookings (6)" at bounding box center [252, 78] width 76 height 10
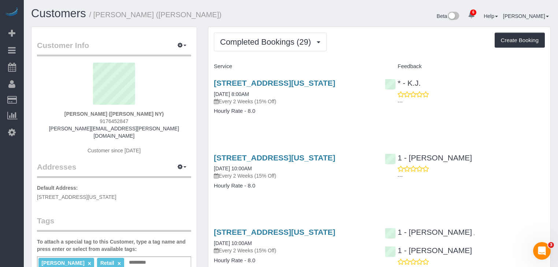
click at [315, 126] on div "[STREET_ADDRESS][US_STATE] [DATE] 8:00AM Every 2 Weeks (15% Off) Hourly Rate - …" at bounding box center [293, 101] width 171 height 56
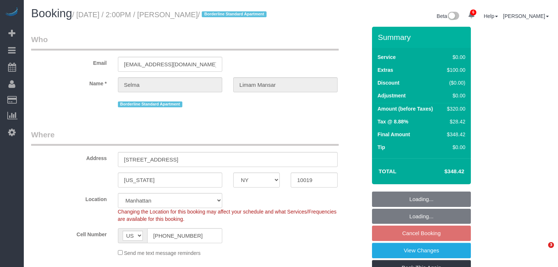
select select "NY"
select select "spot7"
select select "number:62"
select select "number:75"
select select "number:15"
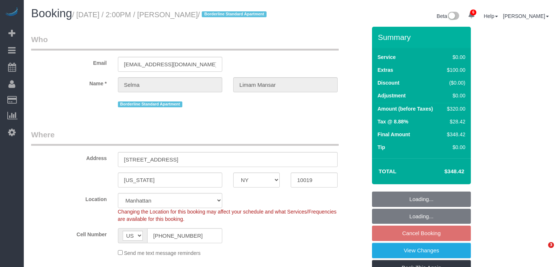
select select "number:5"
select select "2"
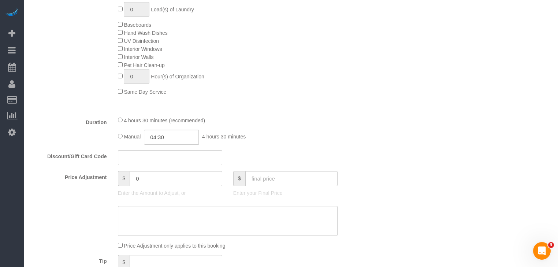
scroll to position [469, 0]
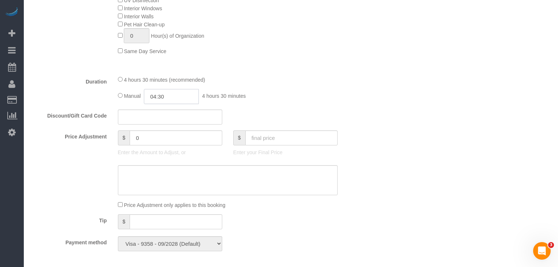
click at [169, 104] on input "04:30" at bounding box center [171, 96] width 55 height 15
click at [162, 124] on li "02:30" at bounding box center [163, 122] width 33 height 10
type input "02:30"
click at [307, 104] on div "Manual 02:30 2 hours 30 minutes" at bounding box center [228, 96] width 220 height 15
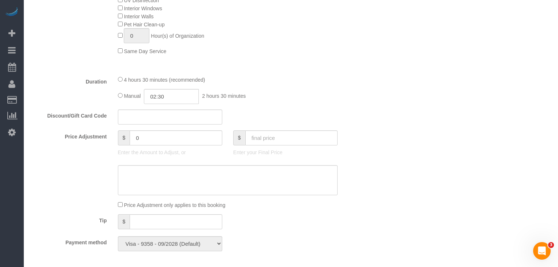
select select "spot66"
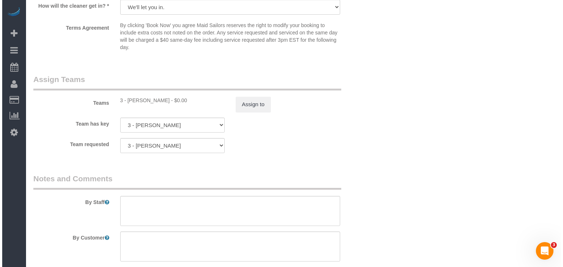
scroll to position [908, 0]
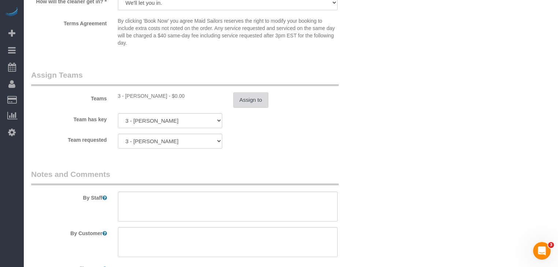
click at [245, 108] on button "Assign to" at bounding box center [250, 99] width 35 height 15
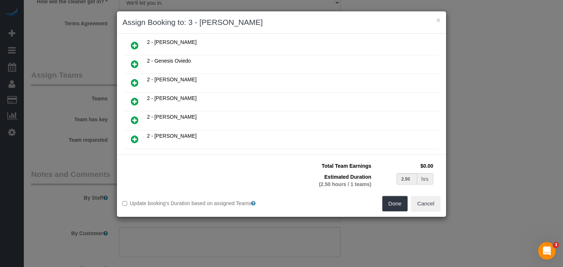
scroll to position [469, 0]
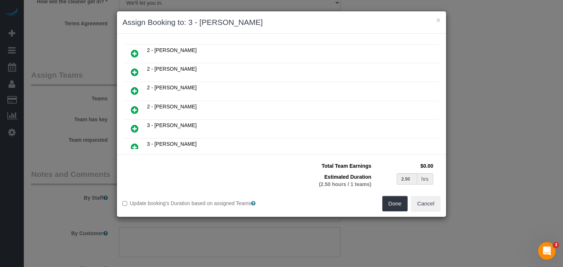
click at [133, 86] on icon at bounding box center [135, 90] width 8 height 9
type input "1.25"
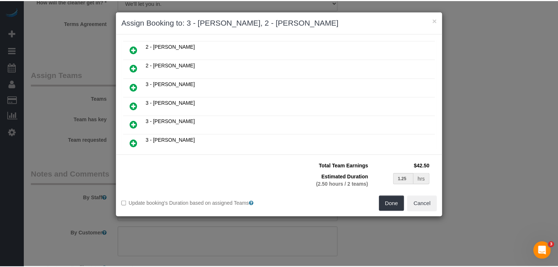
scroll to position [445, 0]
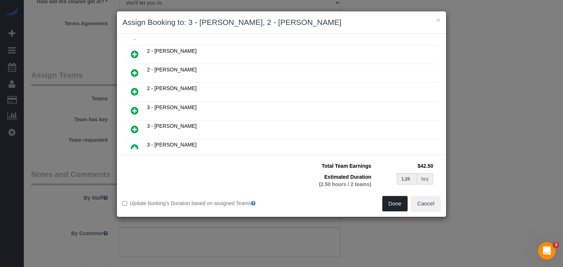
click at [396, 201] on button "Done" at bounding box center [395, 203] width 26 height 15
type input "01:15"
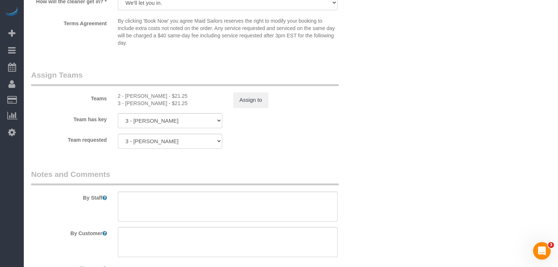
drag, startPoint x: 317, startPoint y: 126, endPoint x: 278, endPoint y: 132, distance: 39.4
click at [318, 126] on div "Team has key 3 - Isabella Simplicio 000- Donna Mercado 000 - Partnerships 000 -…" at bounding box center [199, 120] width 347 height 15
select select "spot125"
click at [253, 108] on button "Assign to" at bounding box center [250, 99] width 35 height 15
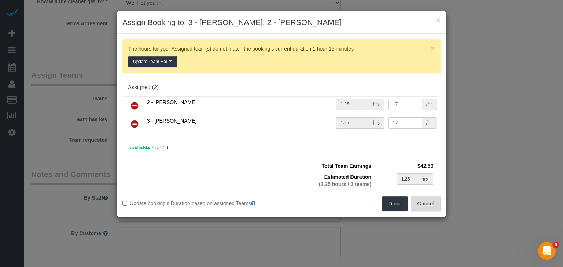
click at [419, 201] on button "Cancel" at bounding box center [426, 203] width 30 height 15
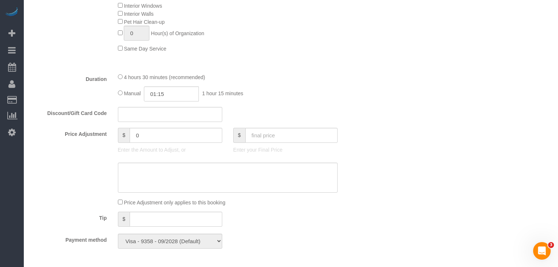
scroll to position [440, 0]
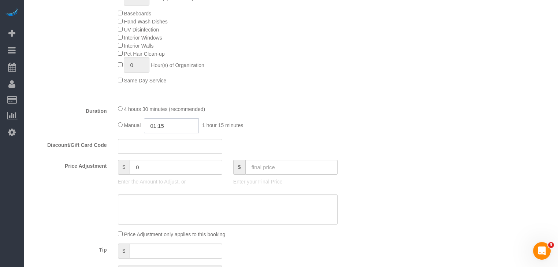
click at [162, 133] on input "01:15" at bounding box center [171, 125] width 55 height 15
type input "02:30"
click at [160, 195] on li "02:30" at bounding box center [163, 198] width 33 height 10
click at [293, 129] on div "4 hours 30 minutes (recommended) Manual 02:30 2 hours 30 minutes" at bounding box center [227, 119] width 231 height 29
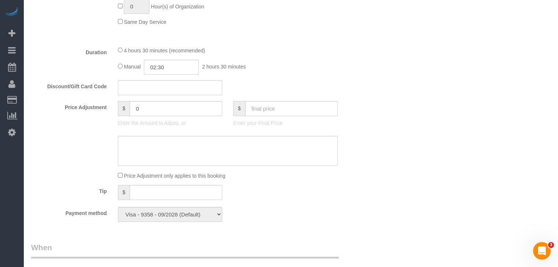
select select "spot184"
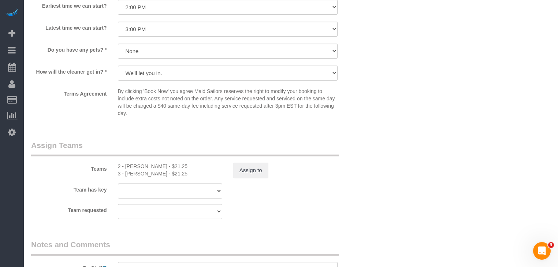
scroll to position [879, 0]
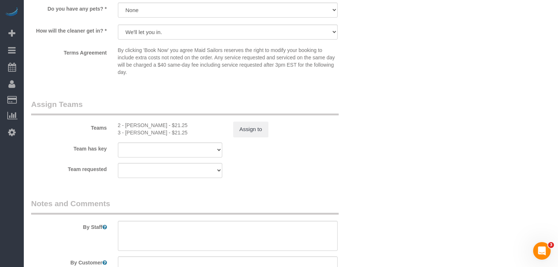
click at [128, 129] on div "2 - [PERSON_NAME] - $21.25" at bounding box center [170, 125] width 104 height 7
click at [157, 129] on div "2 - [PERSON_NAME] - $21.25" at bounding box center [170, 125] width 104 height 7
copy div "Mackenzy Delva"
click at [160, 244] on textarea at bounding box center [228, 236] width 220 height 30
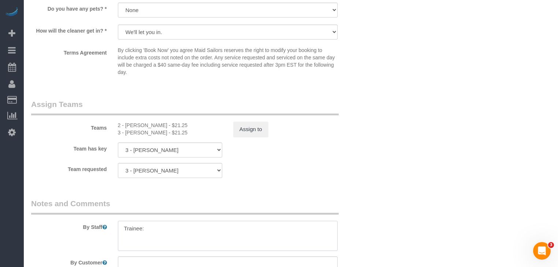
paste textarea "Mackenzy Delva"
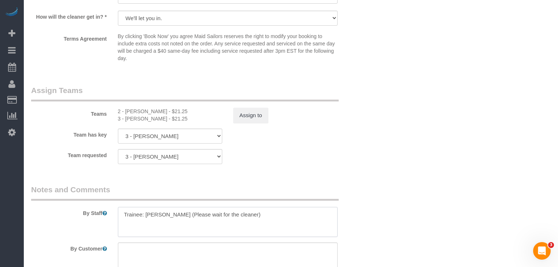
scroll to position [967, 0]
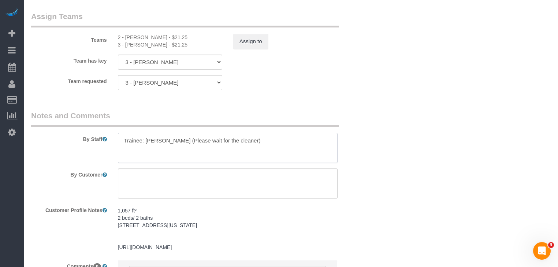
click at [248, 150] on textarea at bounding box center [228, 148] width 220 height 30
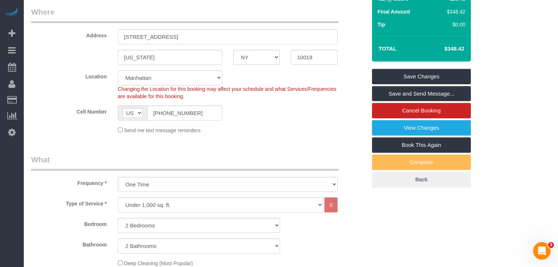
scroll to position [117, 0]
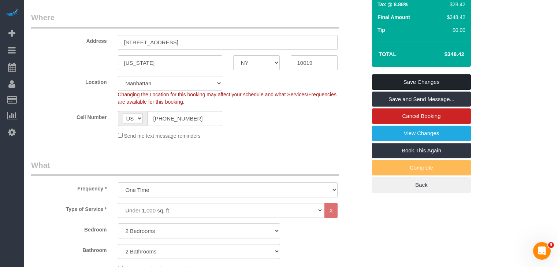
type textarea "Trainee: [PERSON_NAME] (Please wait for the trainer)"
click at [425, 90] on link "Save Changes" at bounding box center [421, 81] width 99 height 15
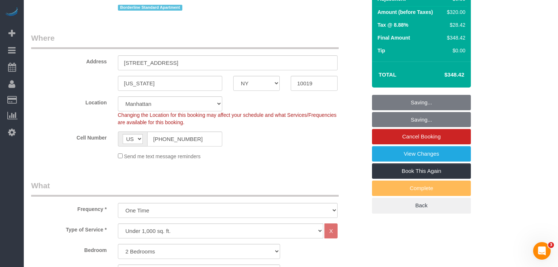
scroll to position [88, 0]
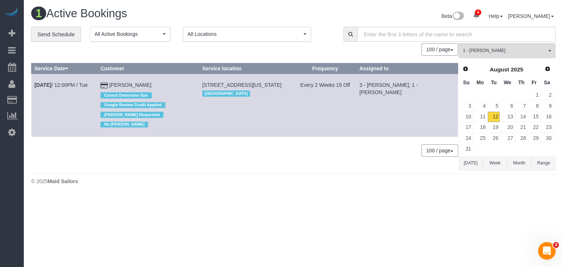
click at [328, 170] on div "1 Active Bookings Beta 6 Your Notifications You have 0 alerts × You have 4 to c…" at bounding box center [293, 98] width 539 height 196
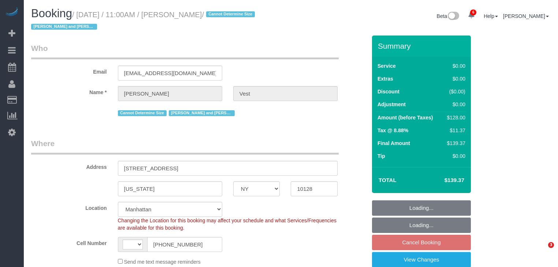
select select "NY"
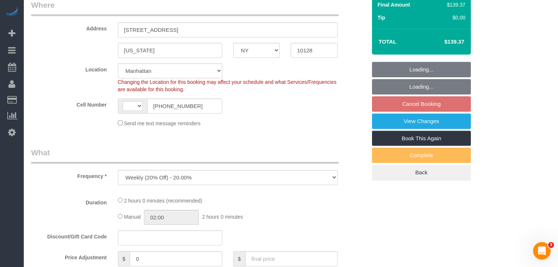
select select "string:[GEOGRAPHIC_DATA]"
select select "string:stripe-pm_1R74TQ4VGloSiKo7zsvzPauP"
select select "number:57"
select select "number:74"
select select "number:15"
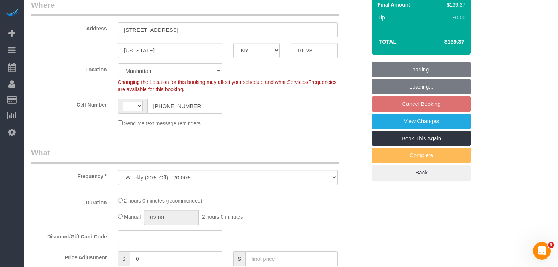
select select "number:6"
select select "object:833"
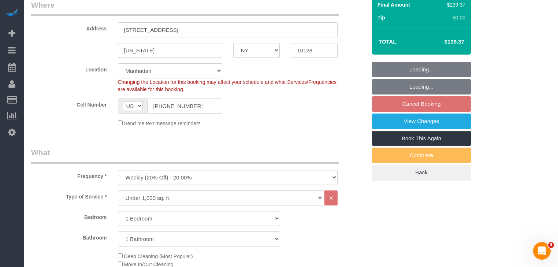
select select "spot4"
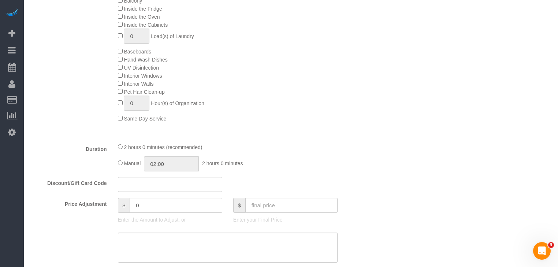
select select "1"
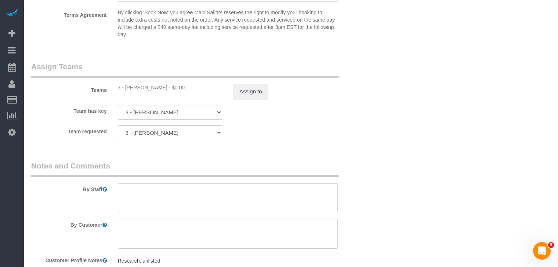
scroll to position [967, 0]
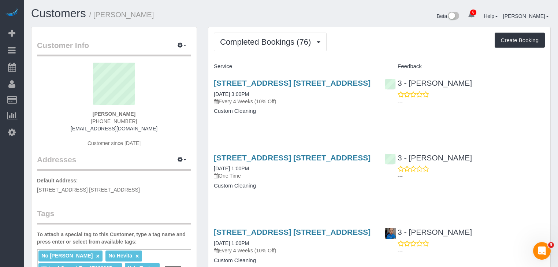
click at [191, 11] on h1 "Customers / [PERSON_NAME]" at bounding box center [158, 13] width 255 height 12
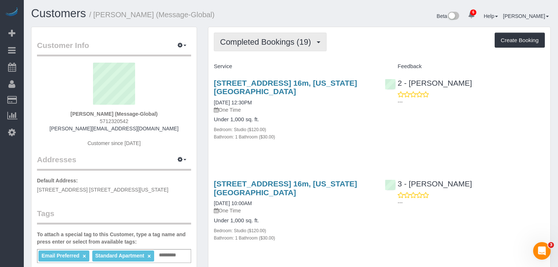
click at [264, 44] on span "Completed Bookings (19)" at bounding box center [267, 41] width 95 height 9
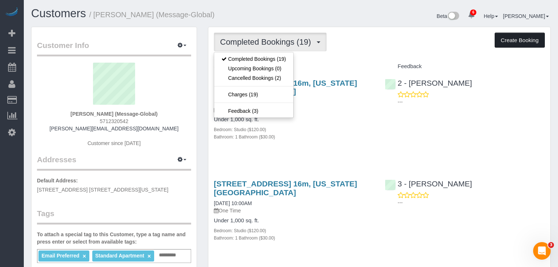
drag, startPoint x: 369, startPoint y: 47, endPoint x: 503, endPoint y: 42, distance: 134.1
click at [370, 47] on div "Completed Bookings (19) Completed Bookings (19) Upcoming Bookings (0) Cancelled…" at bounding box center [379, 42] width 331 height 19
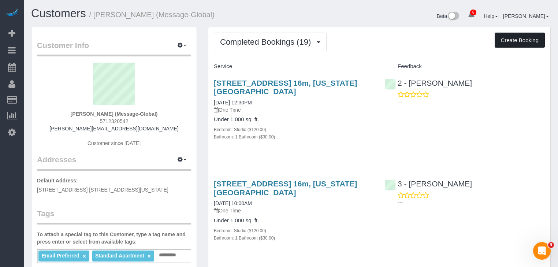
click at [526, 42] on button "Create Booking" at bounding box center [520, 40] width 50 height 15
select select "NY"
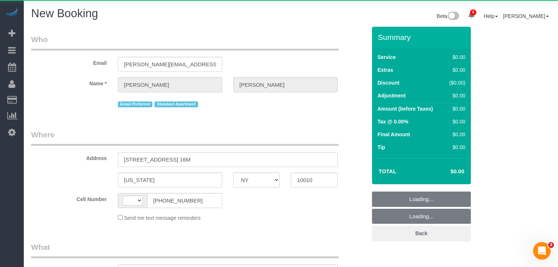
select select "number:89"
select select "number:90"
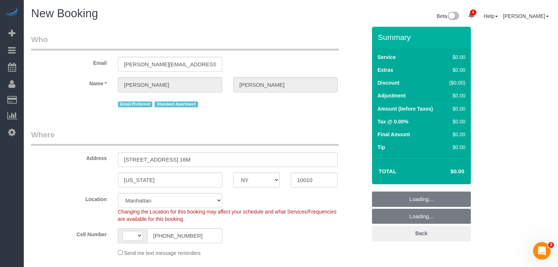
select select "string:[GEOGRAPHIC_DATA]"
select select "object:3271"
select select "string:stripe-pm_1MGPK64VGloSiKo74LnRnZc5"
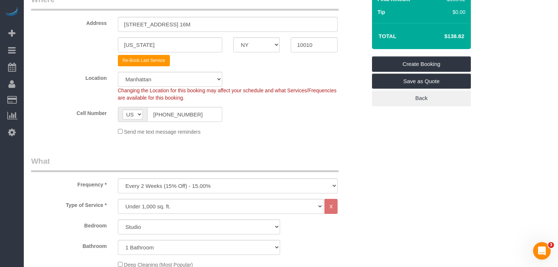
scroll to position [205, 0]
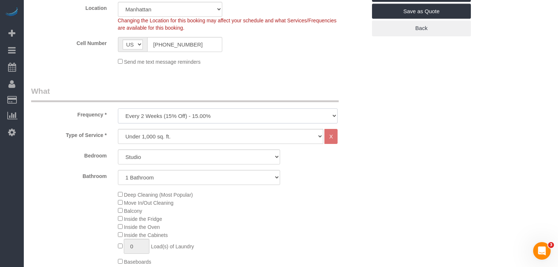
click at [171, 115] on select "One Time Weekly (20% Off) - 20.00% Every 2 Weeks (15% Off) - 15.00% Every 4 Wee…" at bounding box center [228, 115] width 220 height 15
click at [180, 116] on select "One Time Weekly (20% Off) - 20.00% Every 2 Weeks (15% Off) - 15.00% Every 4 Wee…" at bounding box center [228, 115] width 220 height 15
select select "object:3460"
click at [118, 108] on select "One Time Weekly (20% Off) - 20.00% Every 2 Weeks (15% Off) - 15.00% Every 4 Wee…" at bounding box center [228, 115] width 220 height 15
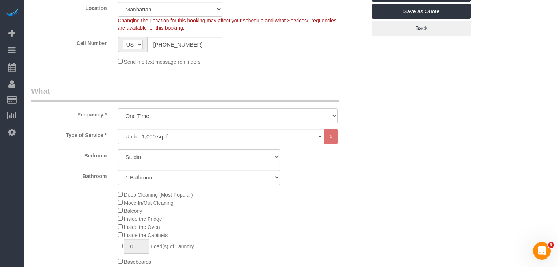
click at [273, 86] on legend "What" at bounding box center [185, 94] width 308 height 16
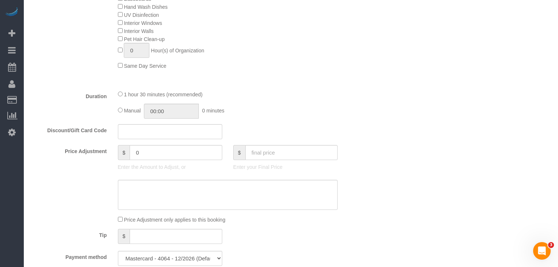
scroll to position [469, 0]
click at [144, 134] on input "text" at bounding box center [170, 130] width 104 height 15
paste input "BRIGHT30"
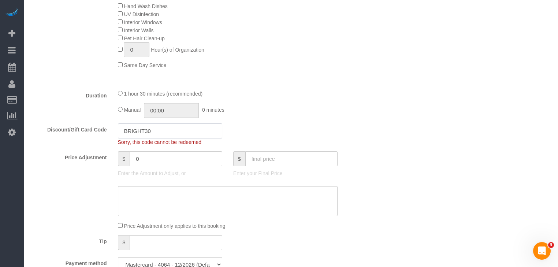
drag, startPoint x: 110, startPoint y: 135, endPoint x: 129, endPoint y: 143, distance: 20.7
click at [89, 136] on div "Discount/Gift Card Code BRIGHT30 Sorry, this code cannot be redeemed" at bounding box center [199, 134] width 347 height 22
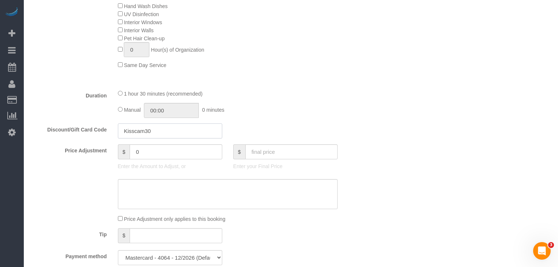
drag, startPoint x: 158, startPoint y: 135, endPoint x: 96, endPoint y: 134, distance: 62.3
click at [91, 134] on div "Discount/Gift Card Code Kisscam30" at bounding box center [199, 130] width 347 height 15
type input "Kisscam30"
click at [315, 115] on div "Manual 00:00 0 minutes" at bounding box center [228, 110] width 220 height 15
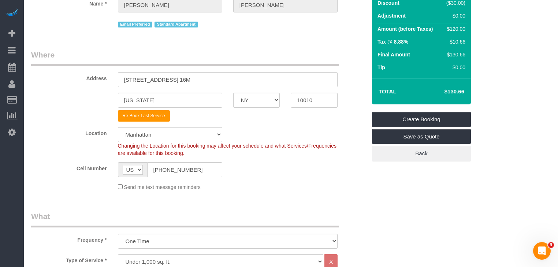
scroll to position [0, 0]
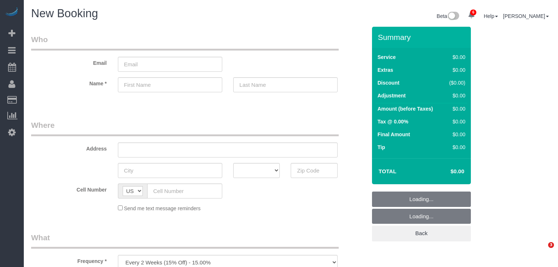
select select "number:89"
select select "number:90"
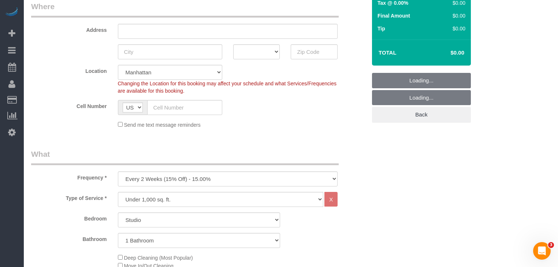
scroll to position [205, 0]
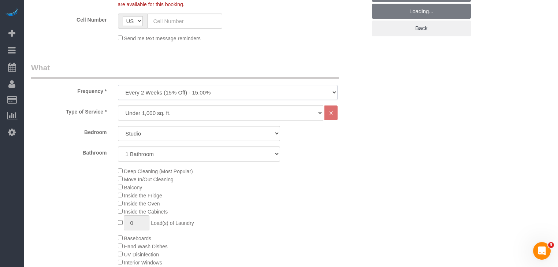
click at [180, 88] on select "One Time Weekly (20% Off) - 20.00% Every 2 Weeks (15% Off) - 15.00% Every 4 Wee…" at bounding box center [228, 92] width 220 height 15
select select "object:1576"
click at [118, 85] on select "One Time Weekly (20% Off) - 20.00% Every 2 Weeks (15% Off) - 15.00% Every 4 Wee…" at bounding box center [228, 92] width 220 height 15
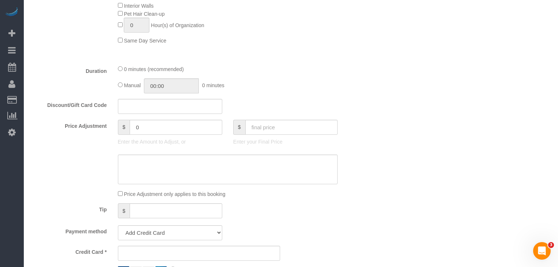
scroll to position [527, 0]
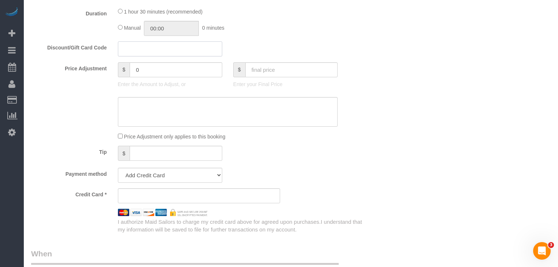
click at [140, 50] on input "text" at bounding box center [170, 48] width 104 height 15
paste input "BRIGHT30"
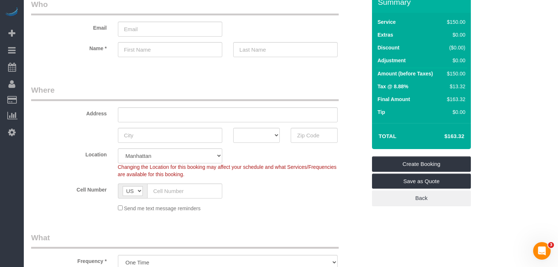
scroll to position [0, 0]
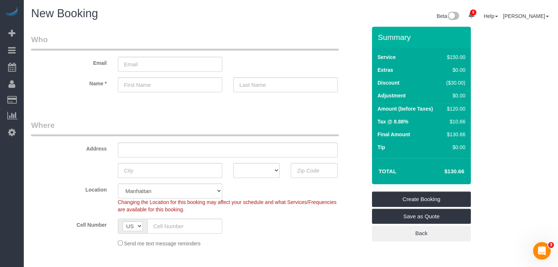
type input "BRIGHT30"
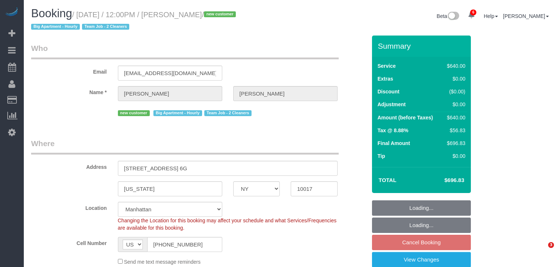
select select "NY"
select select "2"
select select "240"
select select "spot4"
select select "number:89"
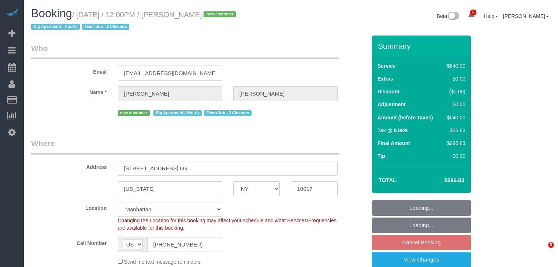
select select "number:76"
select select "number:15"
select select "number:6"
select select "NY"
select select "2"
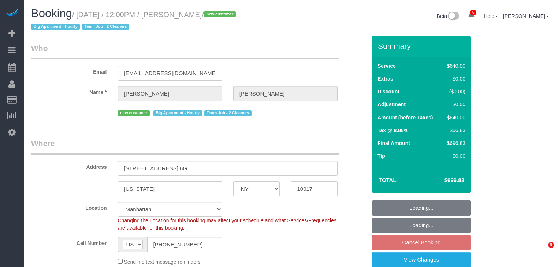
select select "240"
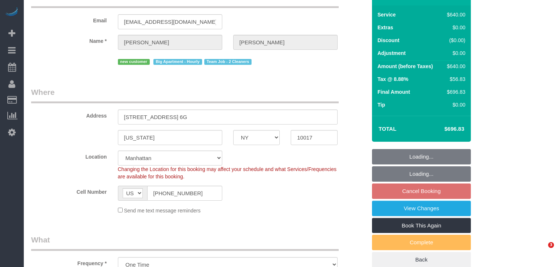
select select "object:923"
select select "spot4"
select select "number:89"
select select "number:76"
select select "number:15"
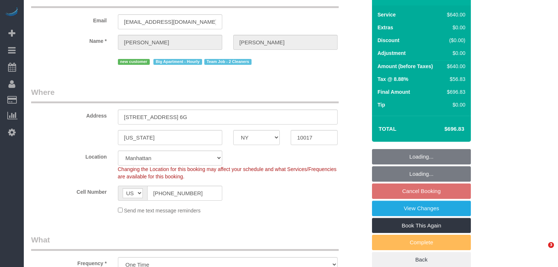
select select "number:6"
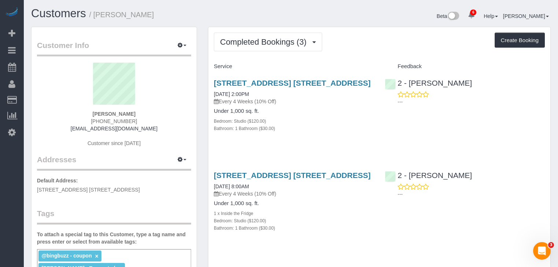
click at [355, 56] on div "Completed Bookings (3) Completed Bookings (3) Upcoming Bookings (7) Cancelled B…" at bounding box center [379, 206] width 342 height 358
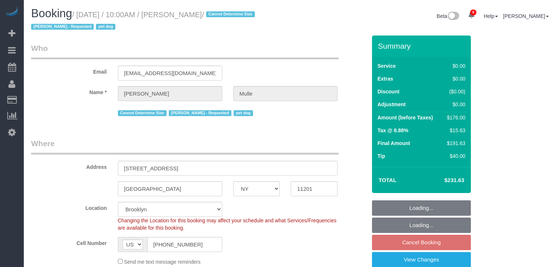
select select "NY"
select select "spot2"
select select "number:58"
select select "number:76"
select select "number:13"
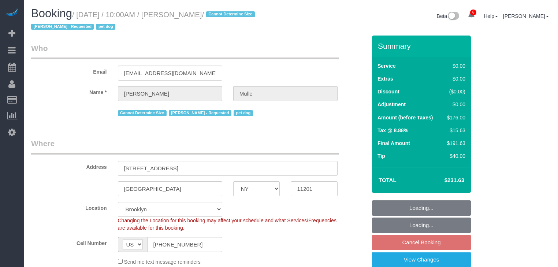
select select "number:6"
select select "2"
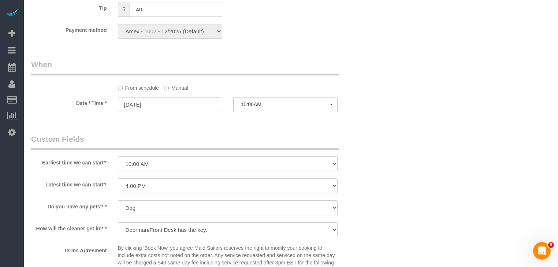
scroll to position [733, 0]
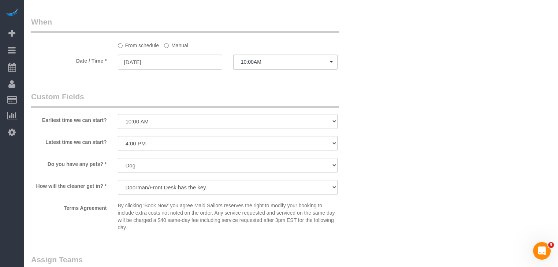
drag, startPoint x: 174, startPoint y: 49, endPoint x: 168, endPoint y: 73, distance: 25.2
click at [174, 49] on label "Manual" at bounding box center [176, 44] width 24 height 10
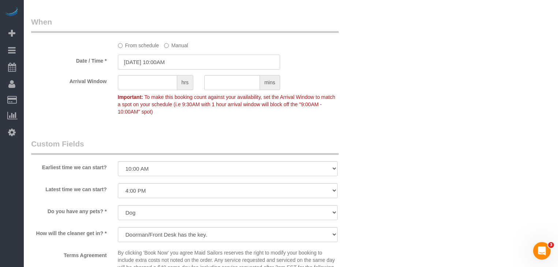
click at [170, 67] on input "[DATE] 10:00AM" at bounding box center [199, 62] width 162 height 15
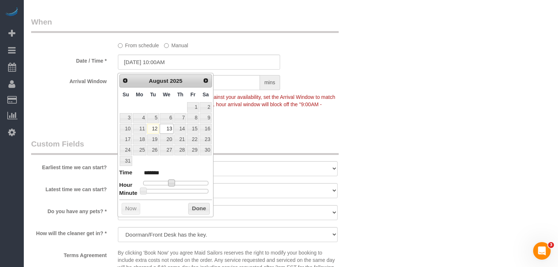
click at [170, 182] on span at bounding box center [171, 182] width 7 height 7
type input "08/13/2025 11:00AM"
type input "*******"
click at [177, 189] on div at bounding box center [176, 191] width 66 height 4
type input "08/13/2025 11:30AM"
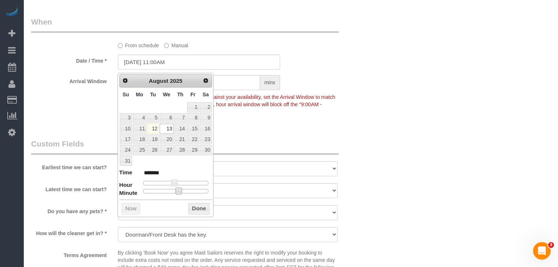
type input "*******"
click at [193, 205] on button "Done" at bounding box center [199, 209] width 22 height 12
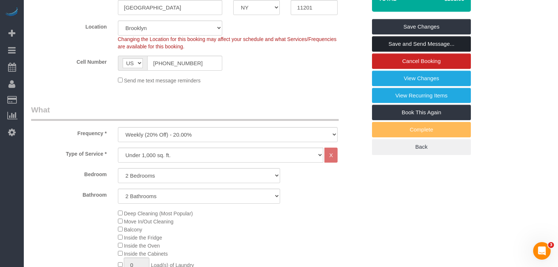
scroll to position [147, 0]
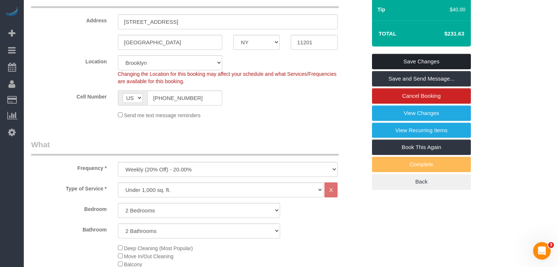
drag, startPoint x: 415, startPoint y: 63, endPoint x: 412, endPoint y: 66, distance: 4.2
click at [415, 63] on link "Save Changes" at bounding box center [421, 61] width 99 height 15
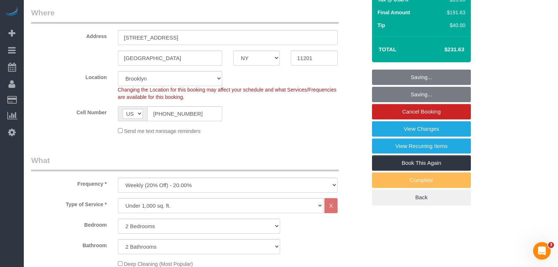
scroll to position [117, 0]
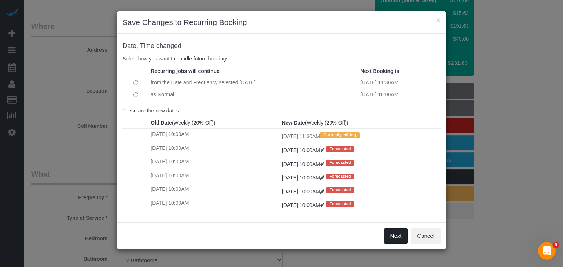
click at [393, 233] on button "Next" at bounding box center [396, 235] width 24 height 15
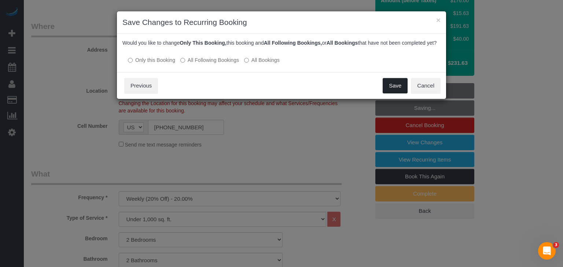
click at [390, 92] on button "Save" at bounding box center [394, 85] width 25 height 15
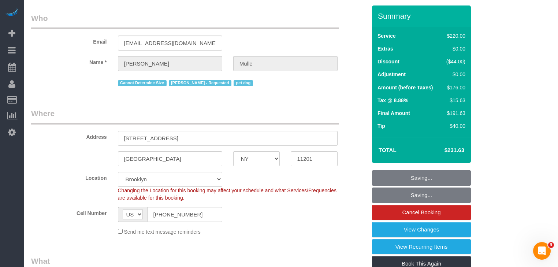
scroll to position [0, 0]
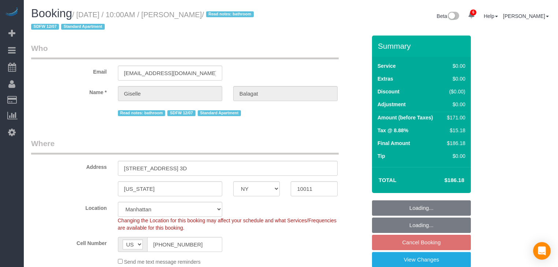
select select "NY"
select select "1"
select select "2"
select select "spot2"
select select "number:58"
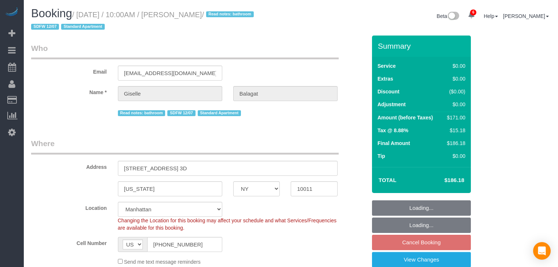
select select "number:90"
select select "number:15"
select select "number:6"
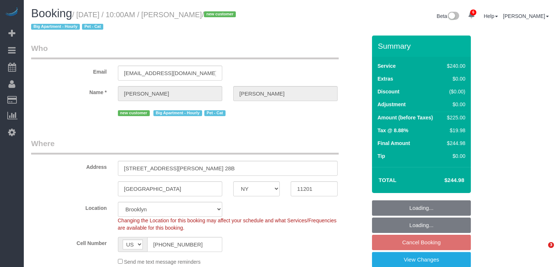
select select "NY"
select select "180"
select select "object:919"
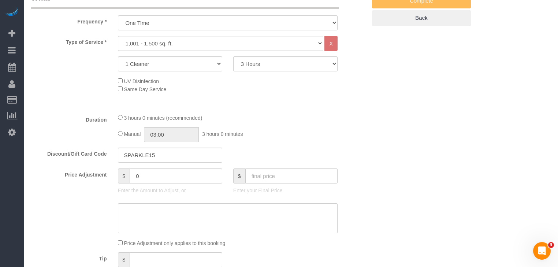
select select "spot2"
select select "number:89"
select select "number:75"
select select "number:14"
select select "number:5"
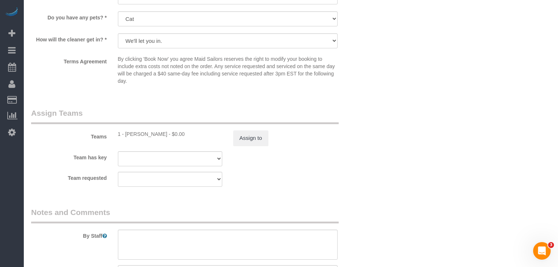
scroll to position [873, 0]
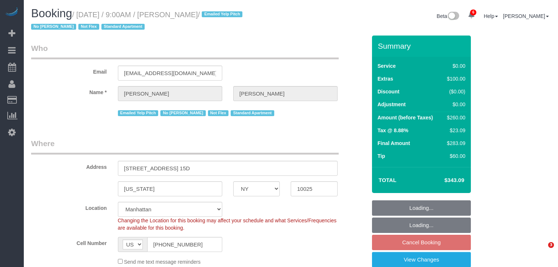
select select "NY"
select select "number:89"
select select "number:90"
select select "number:15"
select select "number:5"
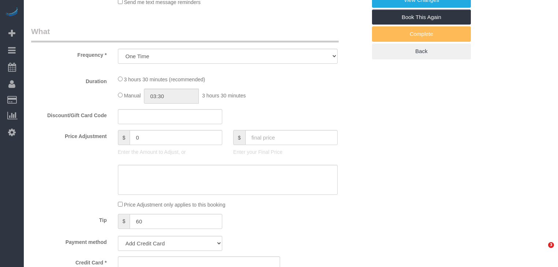
select select "spot1"
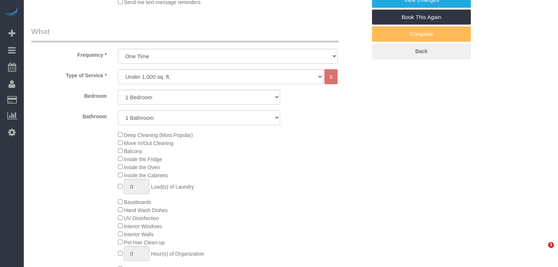
select select "1"
select select "string:stripe-pm_1QOjSe4VGloSiKo7EhksduJ3"
select select "object:1404"
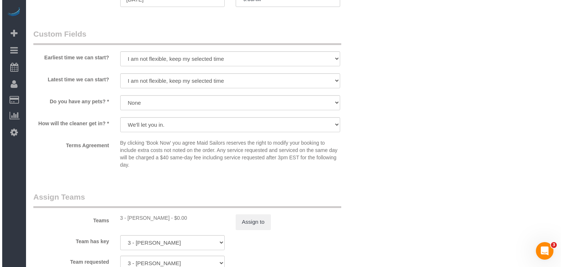
scroll to position [850, 0]
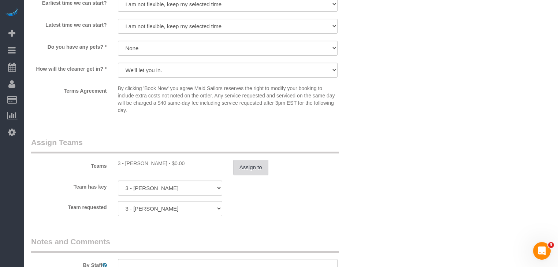
click at [245, 169] on button "Assign to" at bounding box center [250, 167] width 35 height 15
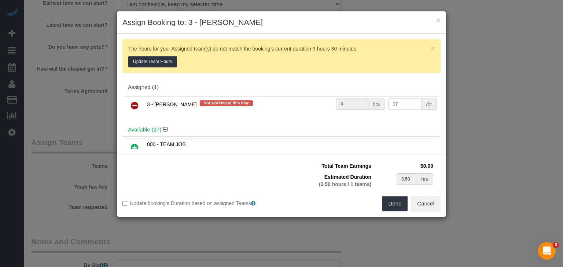
click at [134, 102] on icon at bounding box center [135, 105] width 8 height 9
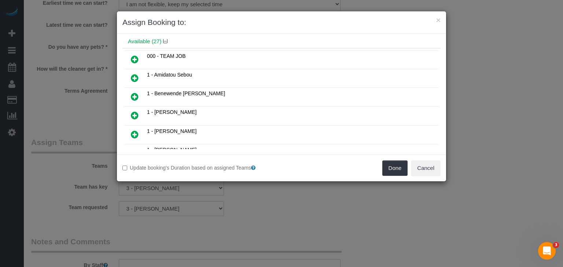
drag, startPoint x: 133, startPoint y: 94, endPoint x: 175, endPoint y: 106, distance: 43.5
click at [133, 94] on icon at bounding box center [135, 96] width 8 height 9
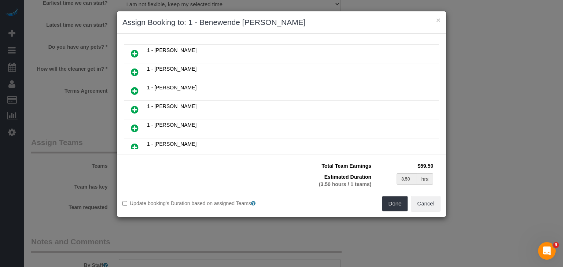
scroll to position [147, 0]
click at [137, 105] on icon at bounding box center [135, 109] width 8 height 9
type input "1.75"
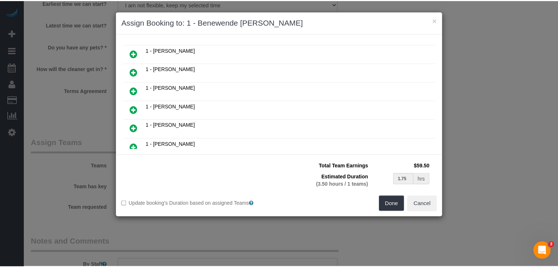
scroll to position [164, 0]
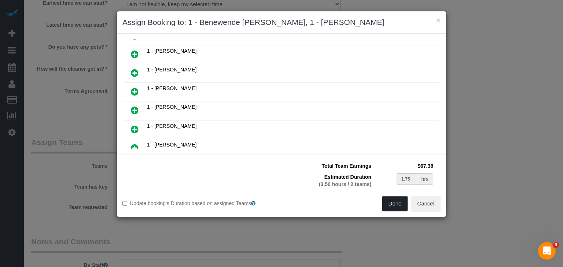
click at [397, 202] on button "Done" at bounding box center [395, 203] width 26 height 15
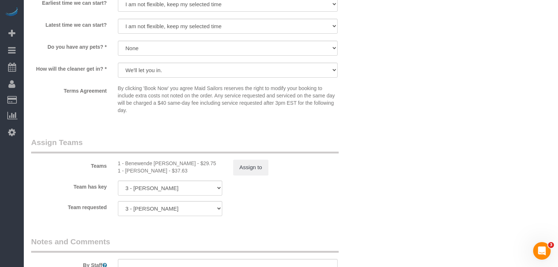
drag, startPoint x: 345, startPoint y: 144, endPoint x: 341, endPoint y: 146, distance: 4.8
click at [344, 145] on div "Teams 1 - Benewende Marie Therese Kiema - $29.75 1 - Marlenyn Robles - $37.63 A…" at bounding box center [199, 156] width 347 height 38
select select "spot59"
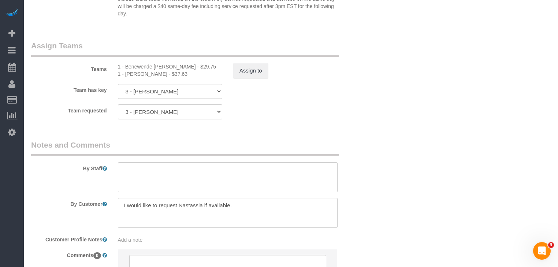
scroll to position [967, 0]
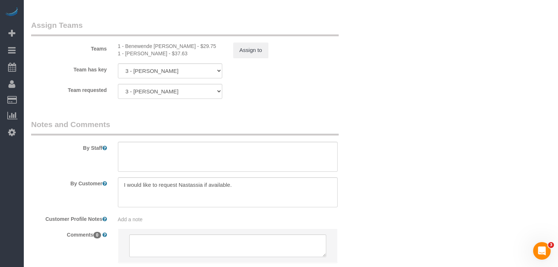
click at [145, 47] on div "1 - Benewende Marie Therese Kiema - $29.75" at bounding box center [170, 45] width 104 height 7
select select "spot117"
copy div "Benewende"
click at [152, 160] on textarea at bounding box center [228, 157] width 220 height 30
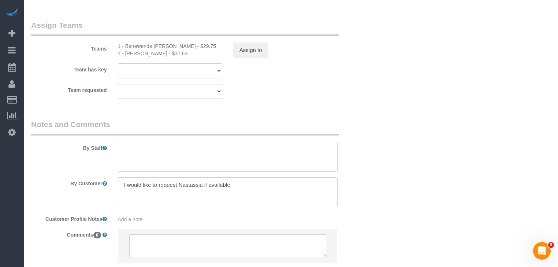
type textarea "t"
paste textarea "Benewende"
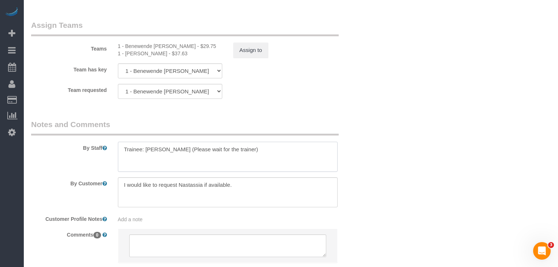
click at [319, 153] on textarea at bounding box center [228, 157] width 220 height 30
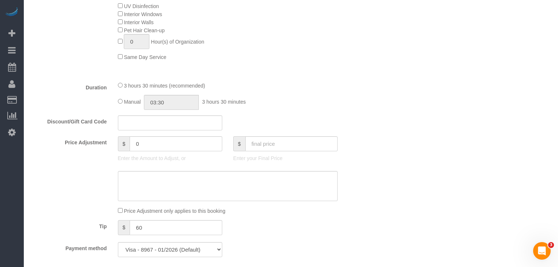
scroll to position [410, 0]
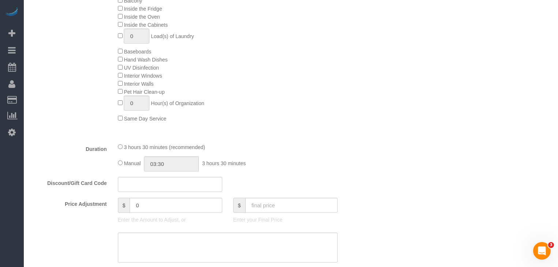
type textarea "Trainee: Benewende (Please wait for the trainer)"
click at [117, 167] on div "3 hours 30 minutes (recommended) Manual 03:30 3 hours 30 minutes" at bounding box center [227, 157] width 231 height 29
click at [171, 167] on input "03:30" at bounding box center [171, 163] width 55 height 15
click at [160, 189] on li "02:00" at bounding box center [163, 190] width 33 height 10
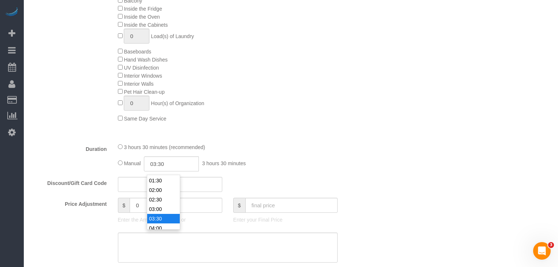
type input "02:00"
click at [322, 148] on div "3 hours 30 minutes (recommended)" at bounding box center [228, 147] width 220 height 8
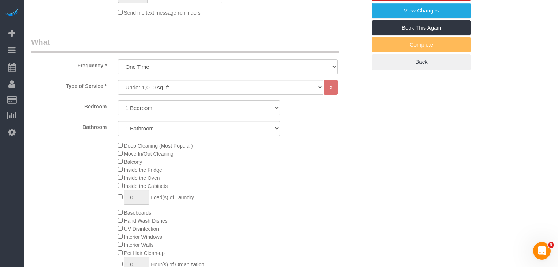
scroll to position [154, 0]
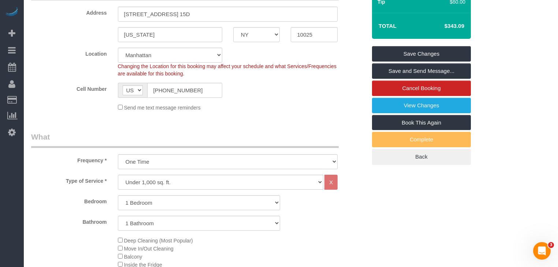
select select "spot175"
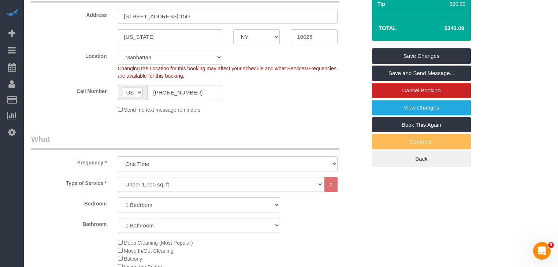
scroll to position [88, 0]
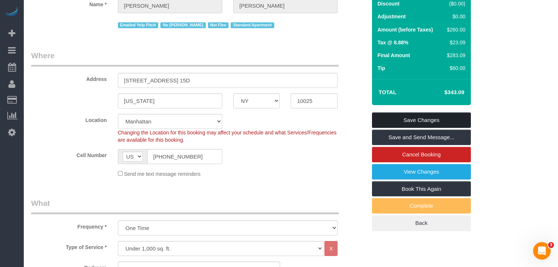
drag, startPoint x: 422, startPoint y: 122, endPoint x: 416, endPoint y: 122, distance: 5.9
click at [422, 122] on link "Save Changes" at bounding box center [421, 119] width 99 height 15
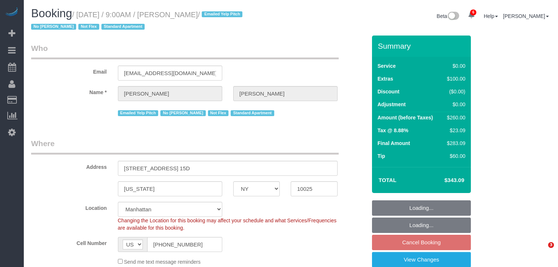
select select "NY"
select select "1"
select select "spot1"
select select "number:89"
select select "number:90"
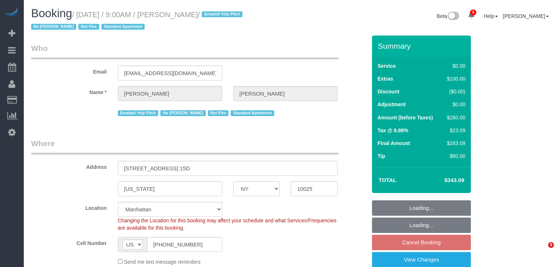
select select "number:15"
select select "number:5"
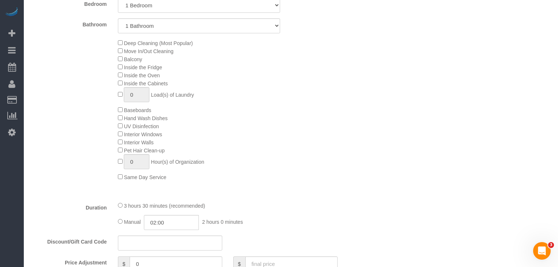
select select "1"
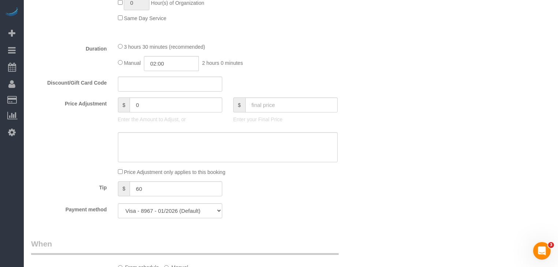
scroll to position [469, 0]
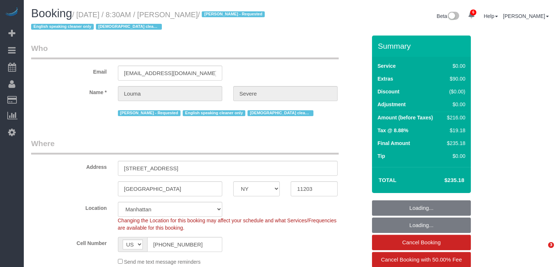
select select "NY"
select select "number:56"
select select "number:74"
select select "number:15"
select select "number:5"
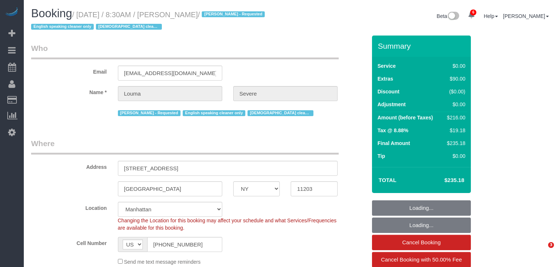
select select "object:1382"
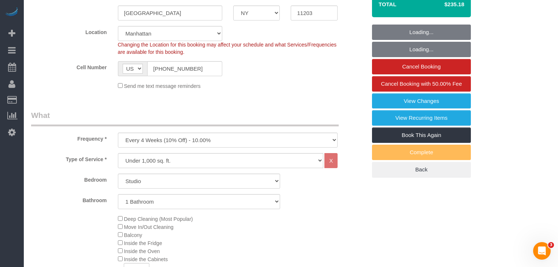
select select "string:stripe-pm_1ROkl94VGloSiKo77wB9HPmQ"
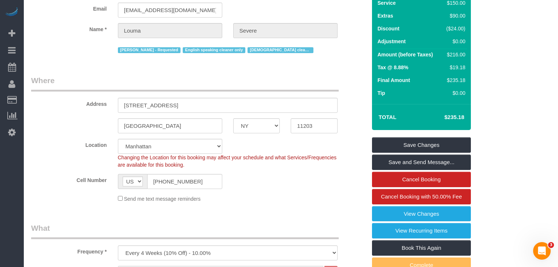
scroll to position [29, 0]
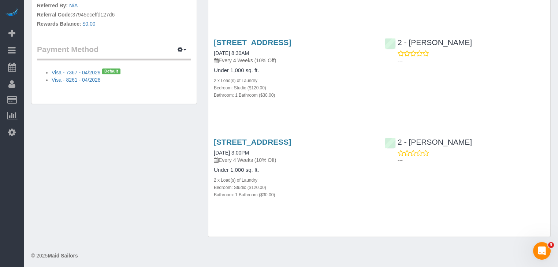
scroll to position [493, 0]
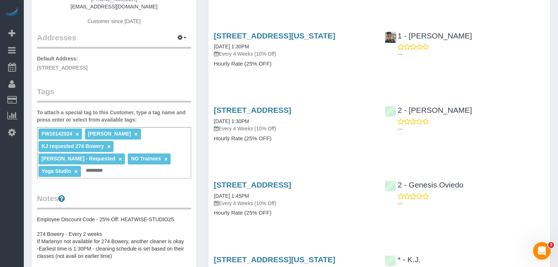
scroll to position [117, 0]
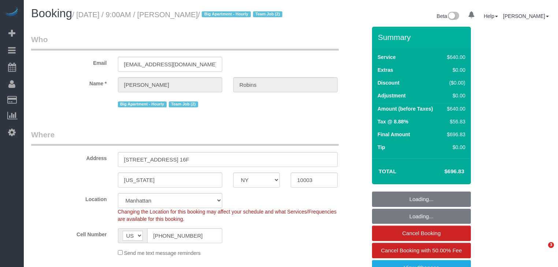
select select "NY"
select select "2"
select select "240"
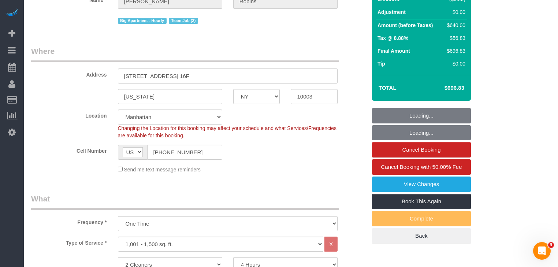
select select "spot1"
select select "number:57"
select select "number:72"
select select "number:15"
select select "number:6"
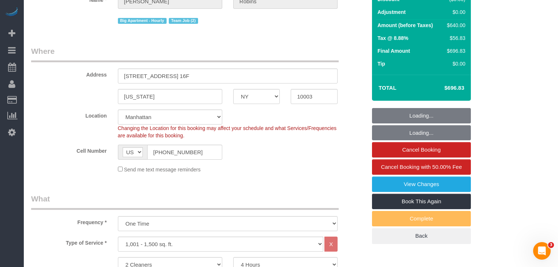
select select "string:stripe-pm_1Roqj44VGloSiKo75hOd044o"
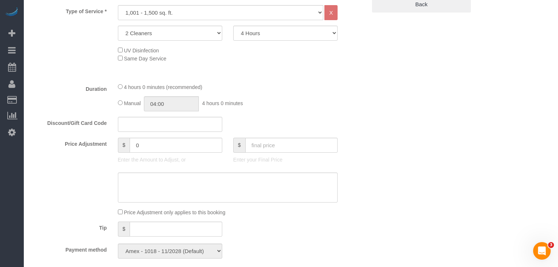
select select "object:1348"
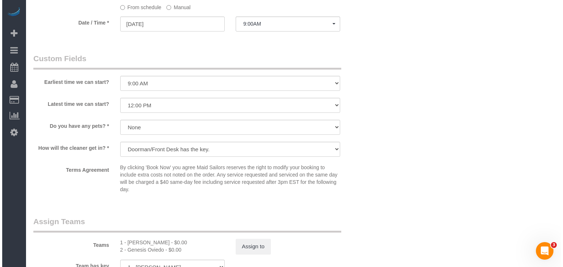
scroll to position [733, 0]
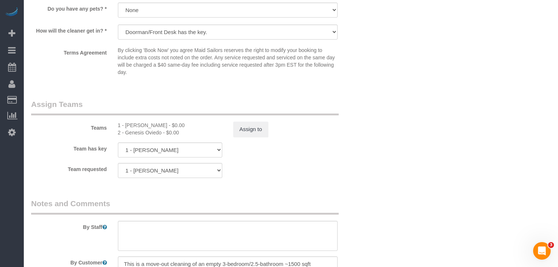
click at [254, 125] on div "Teams 1 - Xiomara Inga - $0.00 2 - Genesis Oviedo - $0.00 Assign to" at bounding box center [199, 118] width 347 height 38
click at [244, 137] on button "Assign to" at bounding box center [250, 129] width 35 height 15
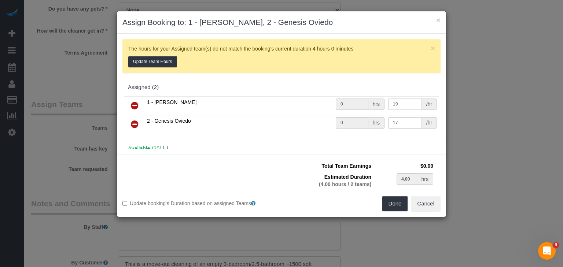
click at [135, 122] on icon at bounding box center [135, 124] width 8 height 9
type input "4.00"
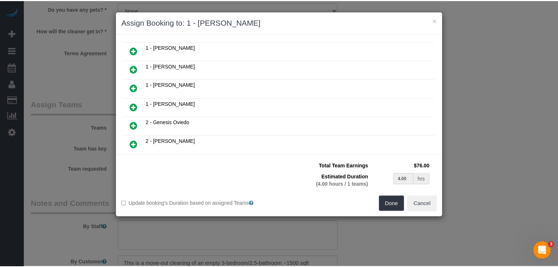
scroll to position [176, 0]
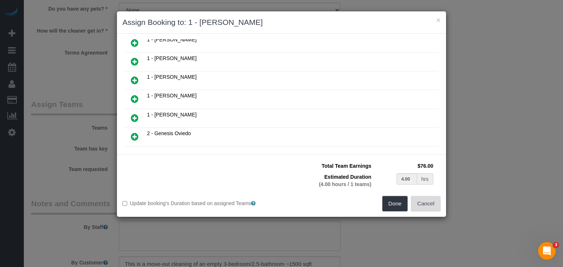
click at [438, 202] on button "Cancel" at bounding box center [426, 203] width 30 height 15
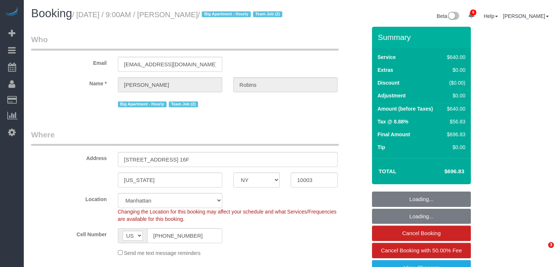
select select "NY"
select select "2"
select select "240"
select select "string:stripe-pm_1Roqj44VGloSiKo75hOd044o"
select select "spot1"
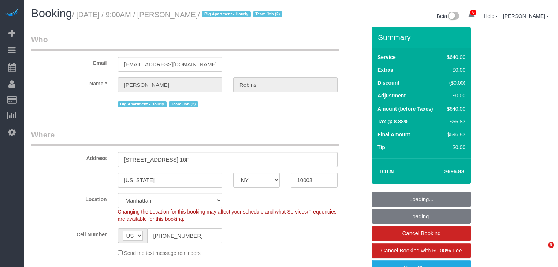
select select "number:57"
select select "number:72"
select select "number:15"
select select "number:6"
select select "object:923"
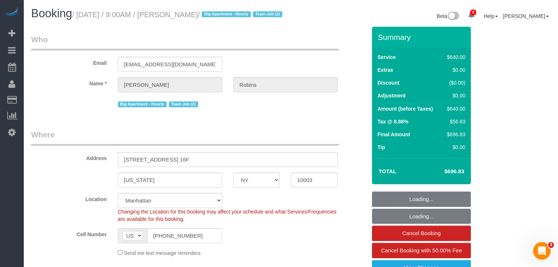
select select "spot59"
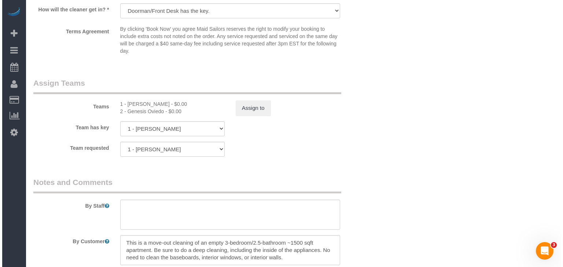
scroll to position [762, 0]
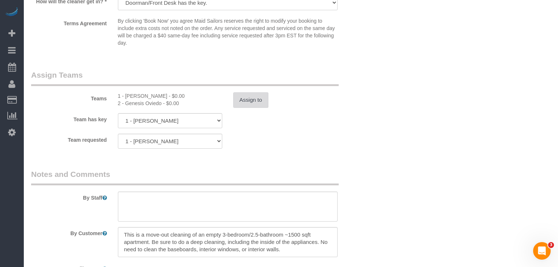
click at [256, 108] on button "Assign to" at bounding box center [250, 99] width 35 height 15
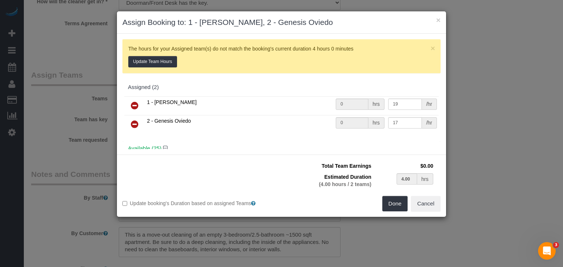
click at [132, 122] on icon at bounding box center [135, 124] width 8 height 9
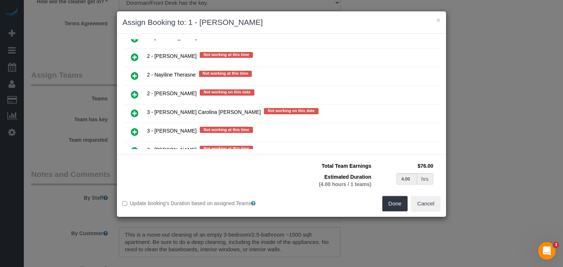
scroll to position [1114, 0]
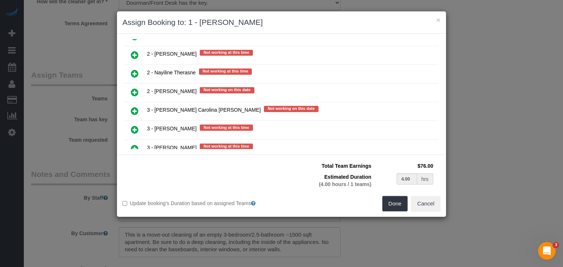
click at [136, 125] on icon at bounding box center [135, 129] width 8 height 9
type input "2.00"
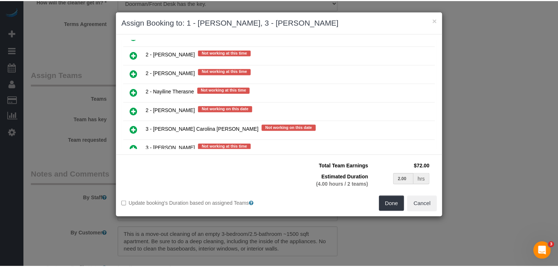
scroll to position [1132, 0]
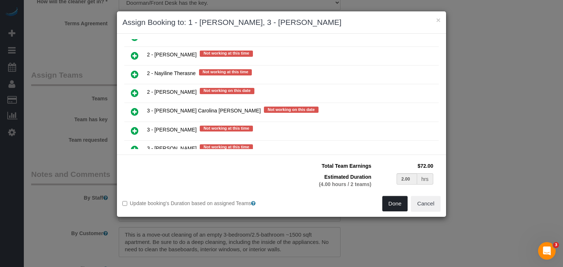
click at [394, 200] on button "Done" at bounding box center [395, 203] width 26 height 15
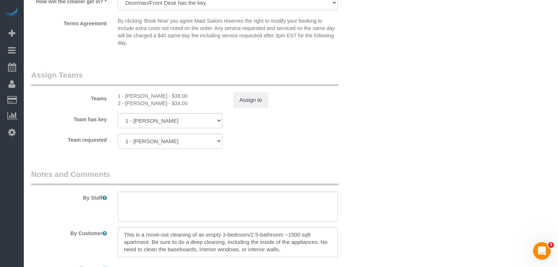
click at [370, 143] on div "Team requested 1 - Xiomara Inga 2 - Genesis Oviedo 000- Donna Mercado 000 - Par…" at bounding box center [199, 141] width 347 height 15
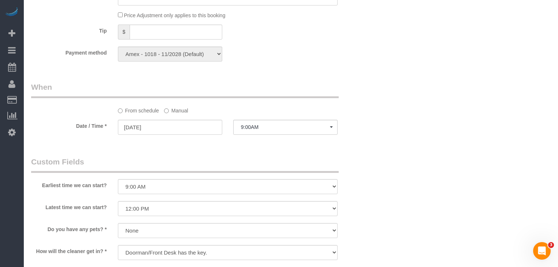
select select "spot117"
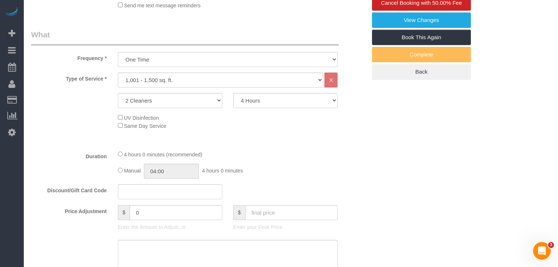
scroll to position [234, 0]
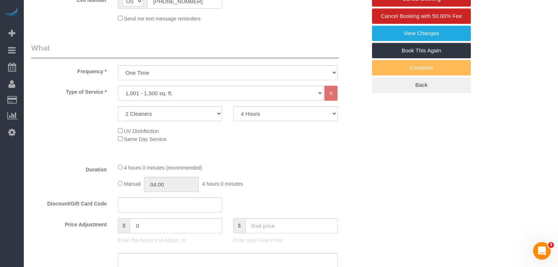
select select "spot175"
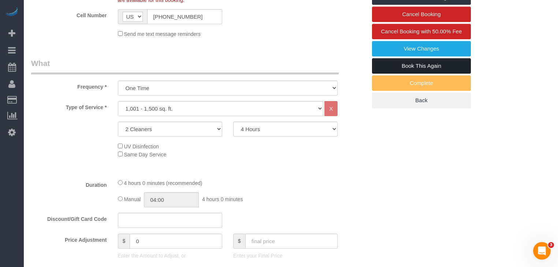
scroll to position [147, 0]
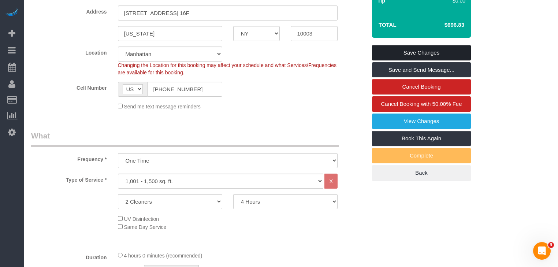
click at [434, 60] on link "Save Changes" at bounding box center [421, 52] width 99 height 15
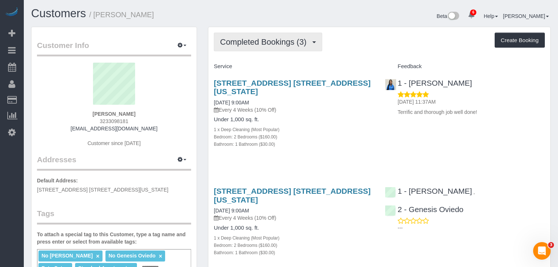
click at [289, 40] on span "Completed Bookings (3)" at bounding box center [265, 41] width 90 height 9
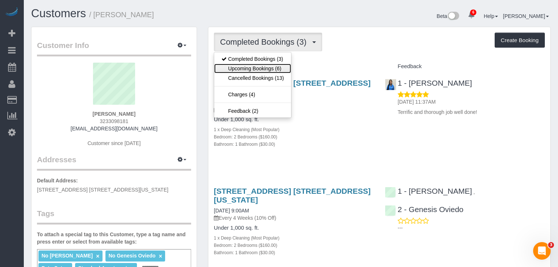
click at [273, 65] on link "Upcoming Bookings (6)" at bounding box center [252, 69] width 77 height 10
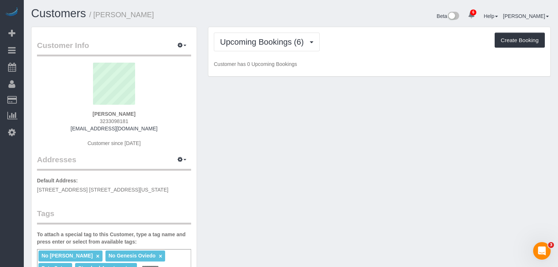
click at [370, 59] on div "Upcoming Bookings (6) Completed Bookings (3) Upcoming Bookings (6) Cancelled Bo…" at bounding box center [379, 51] width 342 height 49
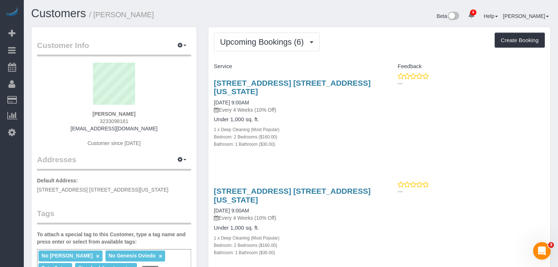
drag, startPoint x: 358, startPoint y: 48, endPoint x: 326, endPoint y: 35, distance: 34.7
click at [358, 48] on div "Upcoming Bookings (6) Completed Bookings (3) Upcoming Bookings (6) Cancelled Bo…" at bounding box center [379, 42] width 331 height 19
click at [259, 33] on button "Upcoming Bookings (6)" at bounding box center [267, 42] width 106 height 19
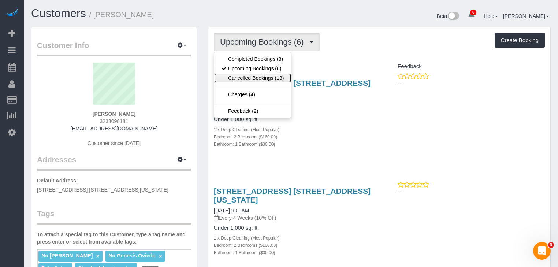
click at [260, 78] on link "Cancelled Bookings (13)" at bounding box center [252, 78] width 77 height 10
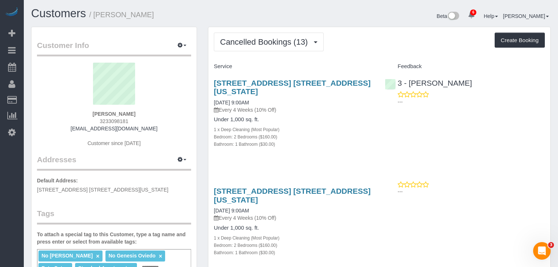
drag, startPoint x: 366, startPoint y: 51, endPoint x: 362, endPoint y: 48, distance: 4.6
click at [366, 50] on div "Cancelled Bookings (13) Completed Bookings (3) Upcoming Bookings (6) Cancelled …" at bounding box center [379, 42] width 331 height 19
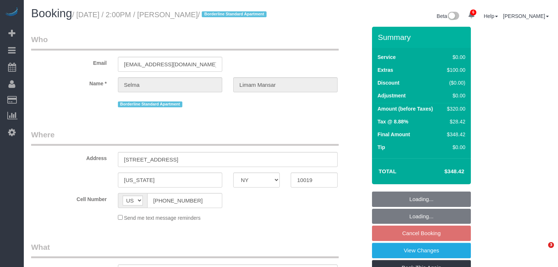
select select "NY"
select select "spot5"
select select "number:62"
select select "number:75"
select select "number:15"
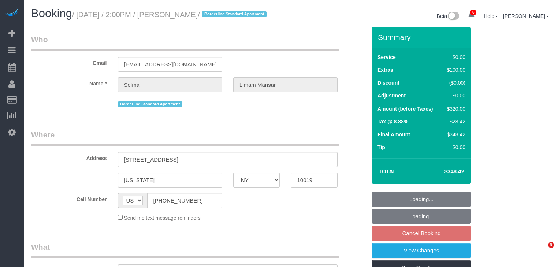
select select "number:5"
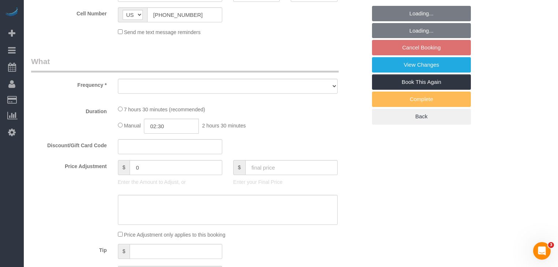
select select "object:933"
select select "string:stripe-pm_1PxeAq4VGloSiKo7V7qOrhh5"
select select "2"
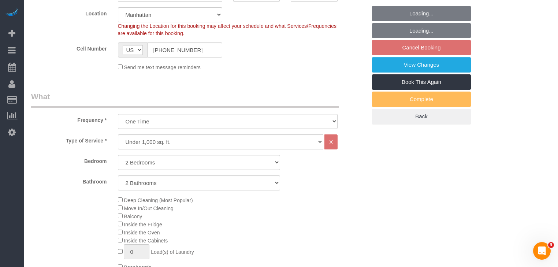
scroll to position [301, 0]
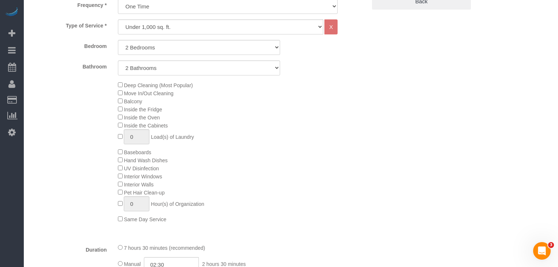
select select "object:1362"
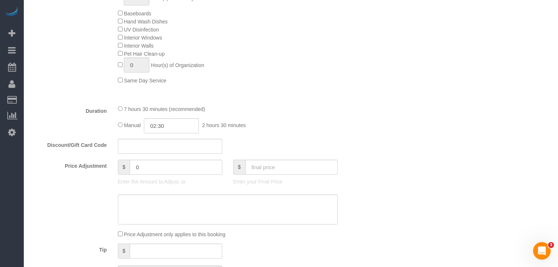
select select "spot62"
select select "2"
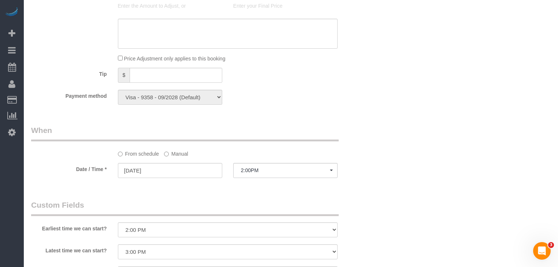
scroll to position [762, 0]
